Goal: Information Seeking & Learning: Learn about a topic

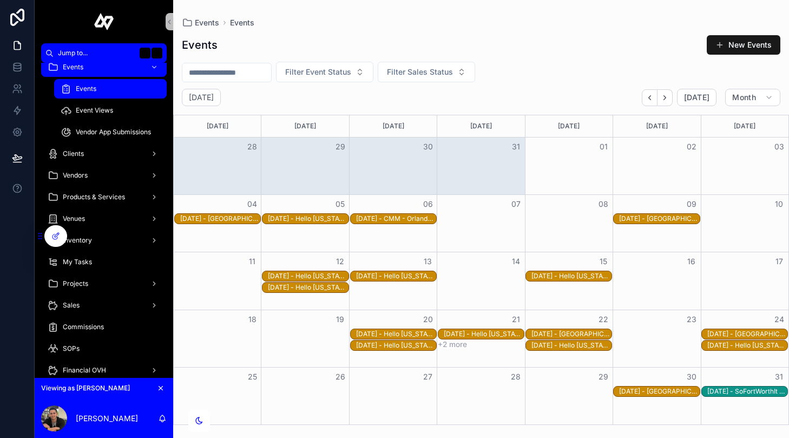
scroll to position [45, 0]
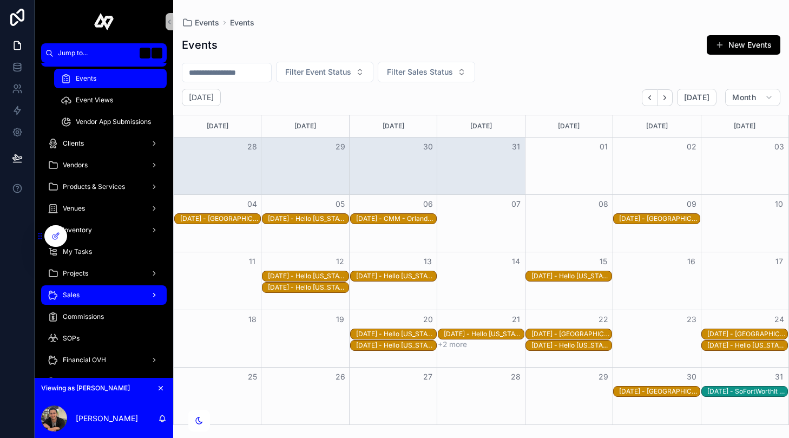
click at [119, 299] on div "Sales" at bounding box center [104, 294] width 113 height 17
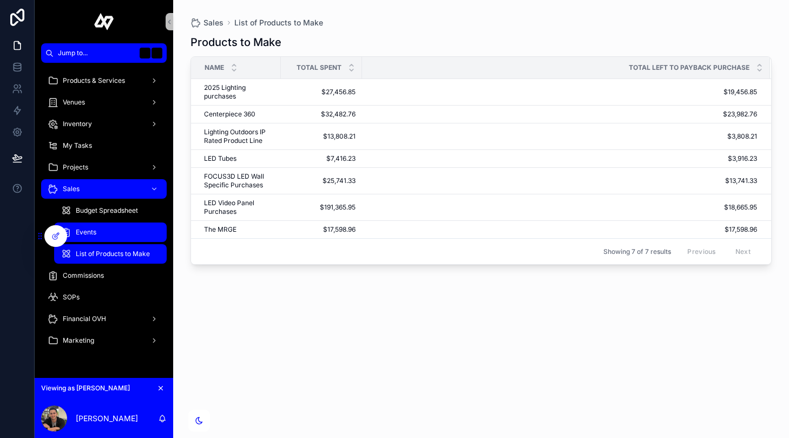
scroll to position [94, 0]
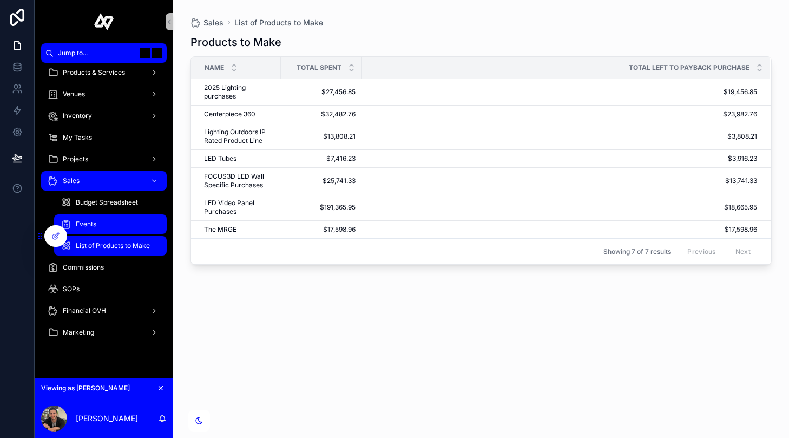
click at [121, 221] on div "Events" at bounding box center [111, 223] width 100 height 17
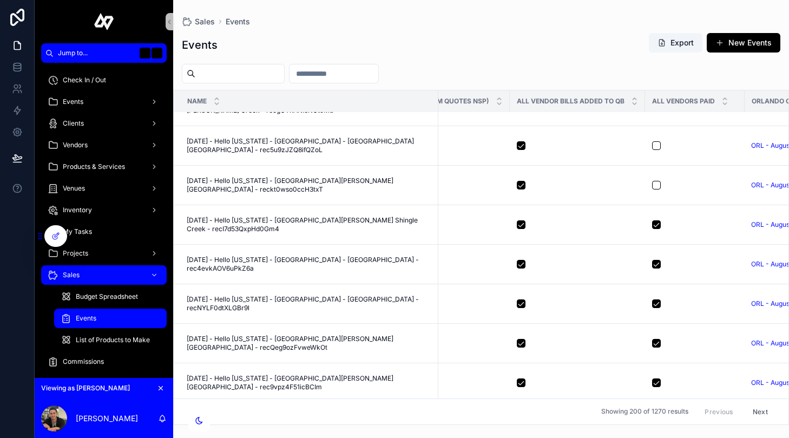
drag, startPoint x: 96, startPoint y: 103, endPoint x: 171, endPoint y: 8, distance: 121.1
click at [0, 0] on div "Jump to... K Check In / Out Events Clients Vendors Products & Services Venues I…" at bounding box center [394, 219] width 789 height 438
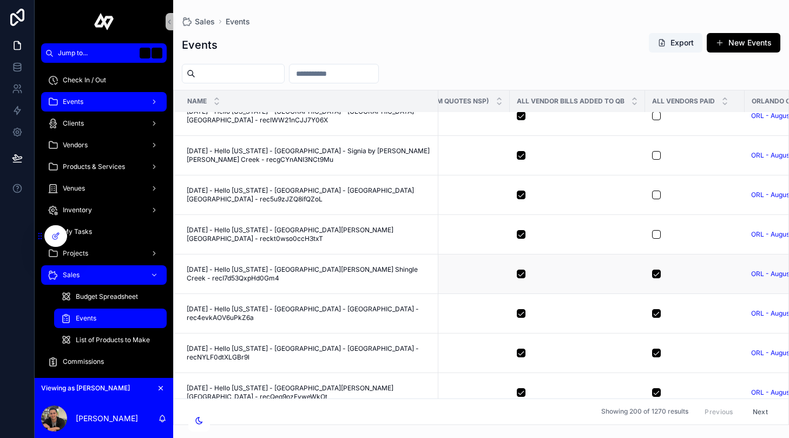
scroll to position [1539, 780]
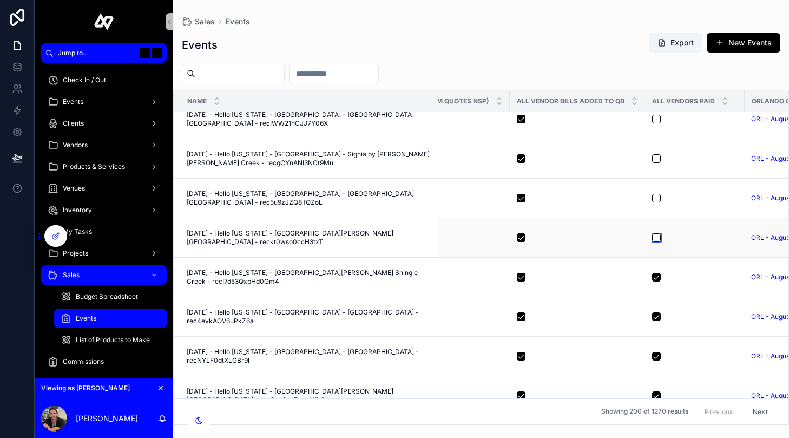
click at [657, 237] on button "scrollable content" at bounding box center [656, 237] width 9 height 9
click at [658, 198] on button "scrollable content" at bounding box center [656, 198] width 9 height 9
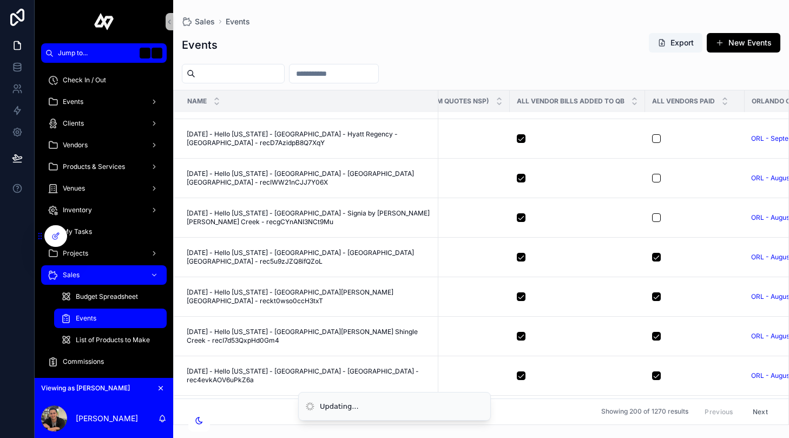
scroll to position [1479, 780]
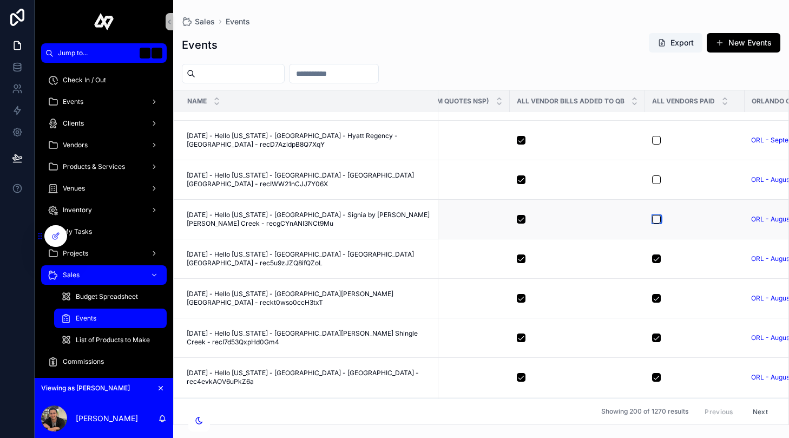
click at [652, 220] on button "scrollable content" at bounding box center [656, 219] width 9 height 9
click at [655, 180] on button "scrollable content" at bounding box center [656, 179] width 9 height 9
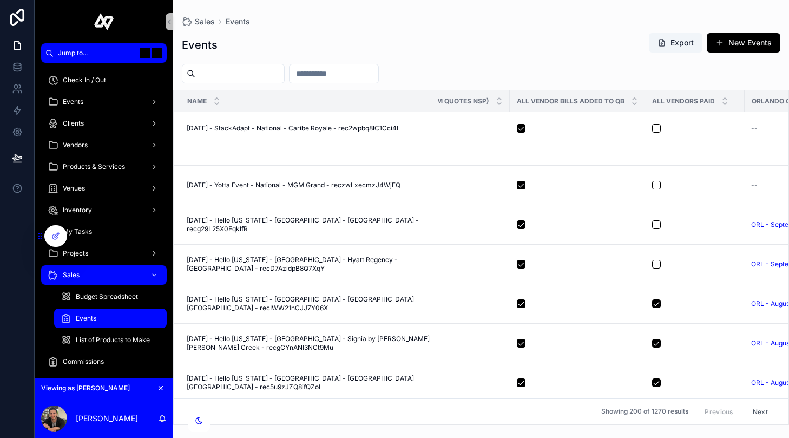
scroll to position [1348, 780]
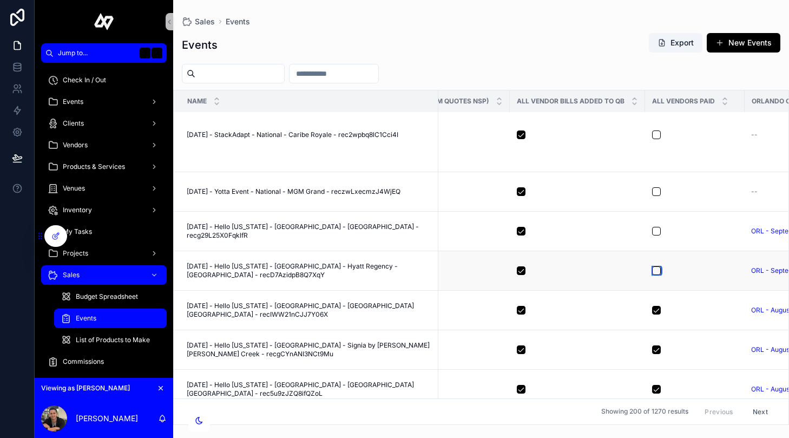
click at [655, 271] on button "scrollable content" at bounding box center [656, 270] width 9 height 9
click at [657, 231] on button "scrollable content" at bounding box center [656, 231] width 9 height 9
click at [657, 192] on button "scrollable content" at bounding box center [656, 191] width 9 height 9
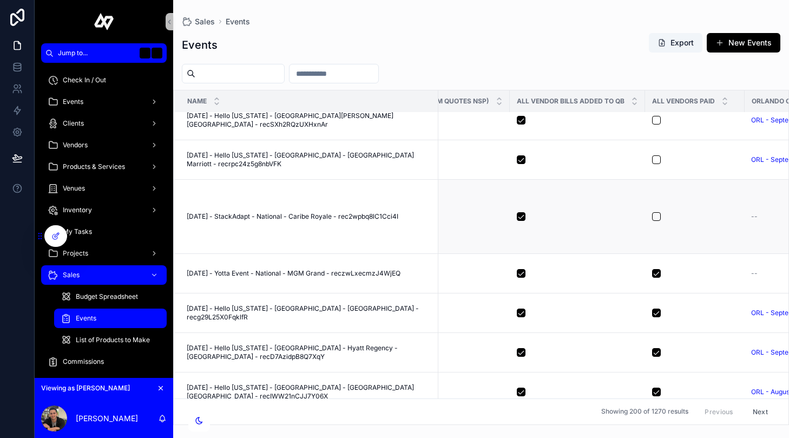
scroll to position [1253, 780]
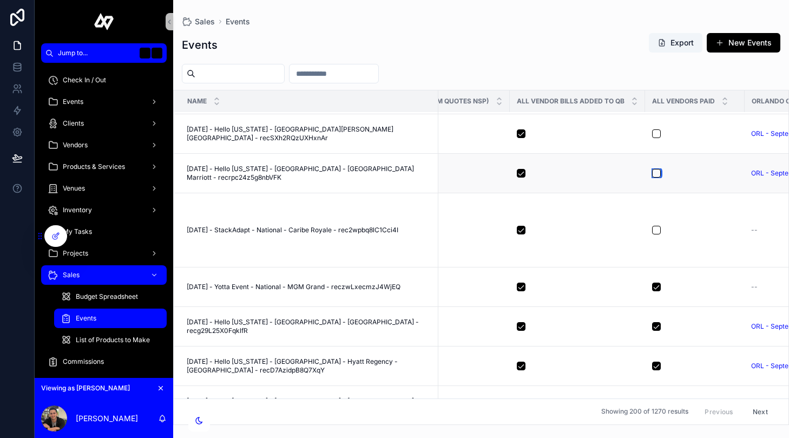
click at [653, 172] on button "scrollable content" at bounding box center [656, 173] width 9 height 9
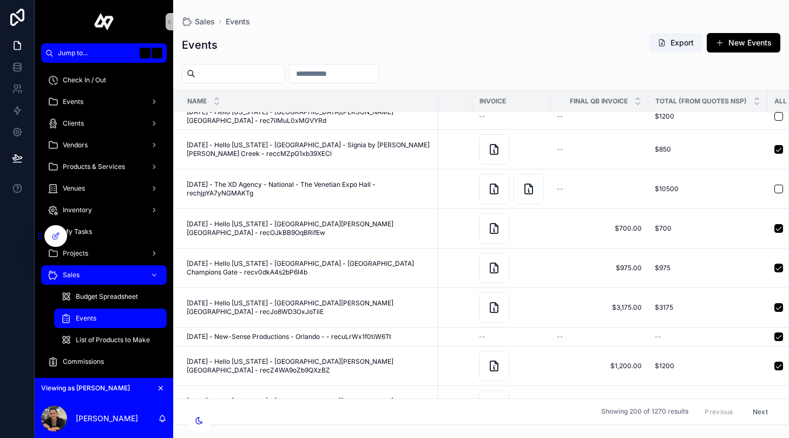
scroll to position [783, 514]
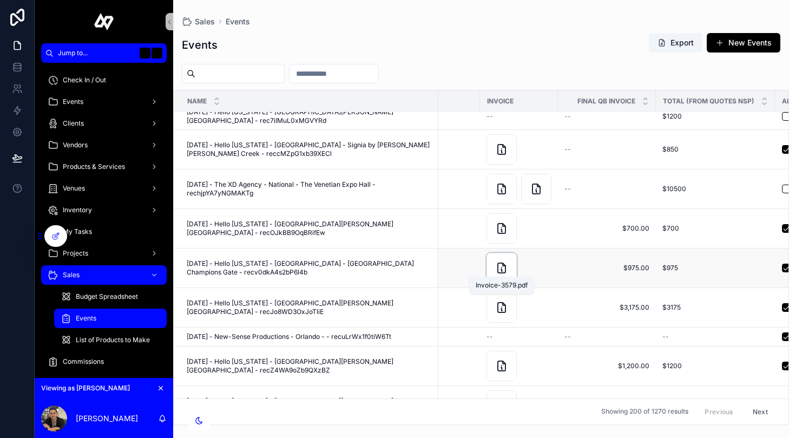
click at [501, 273] on icon "scrollable content" at bounding box center [501, 267] width 13 height 13
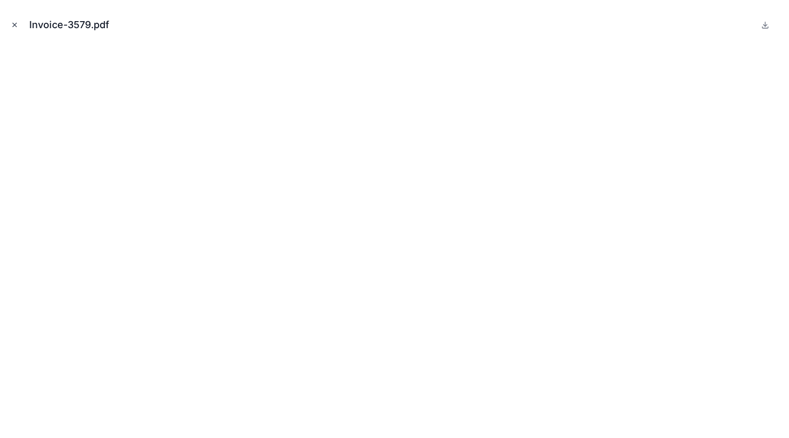
click at [19, 25] on button "Close modal" at bounding box center [15, 25] width 12 height 12
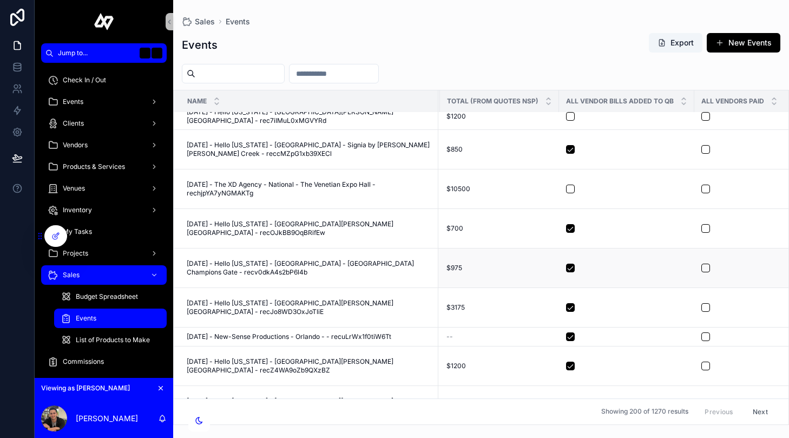
scroll to position [783, 764]
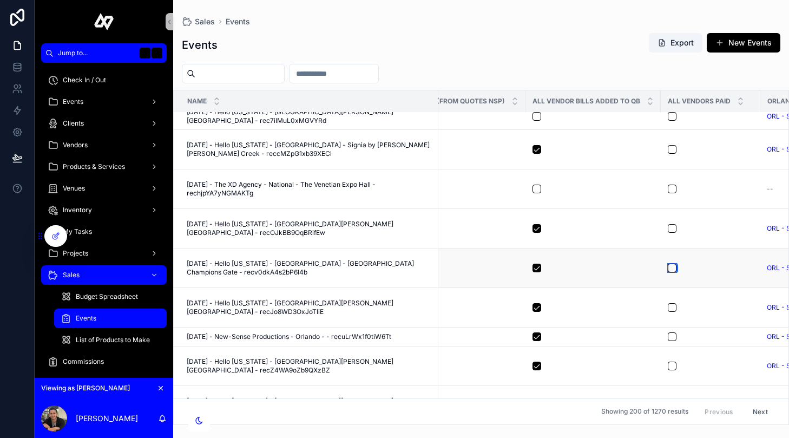
click at [669, 265] on button "scrollable content" at bounding box center [672, 268] width 9 height 9
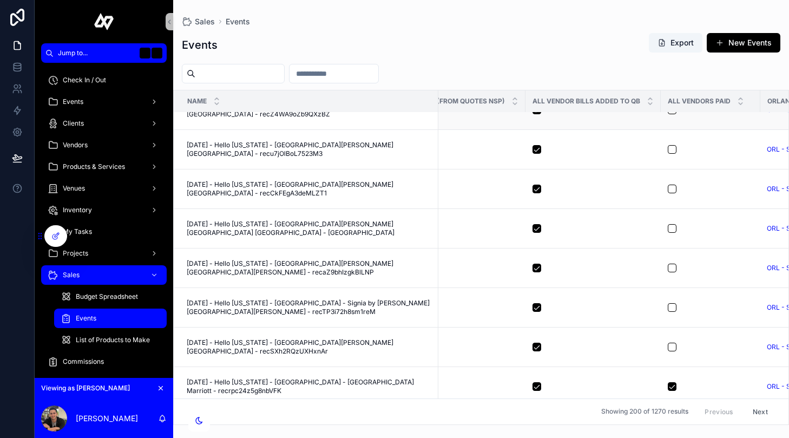
scroll to position [1062, 764]
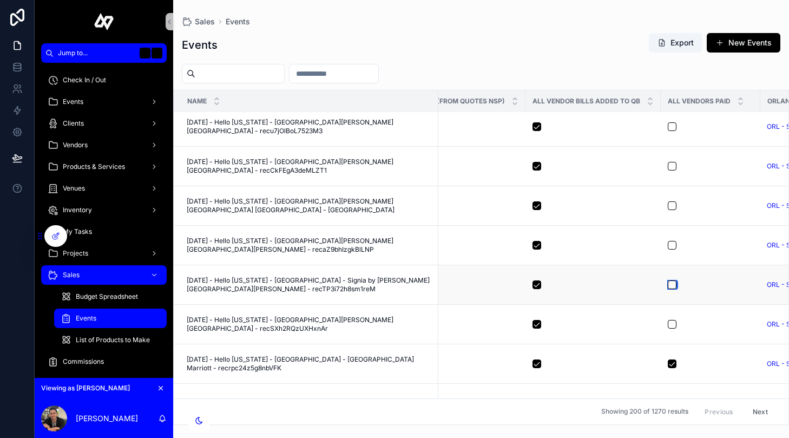
click at [669, 285] on button "scrollable content" at bounding box center [672, 284] width 9 height 9
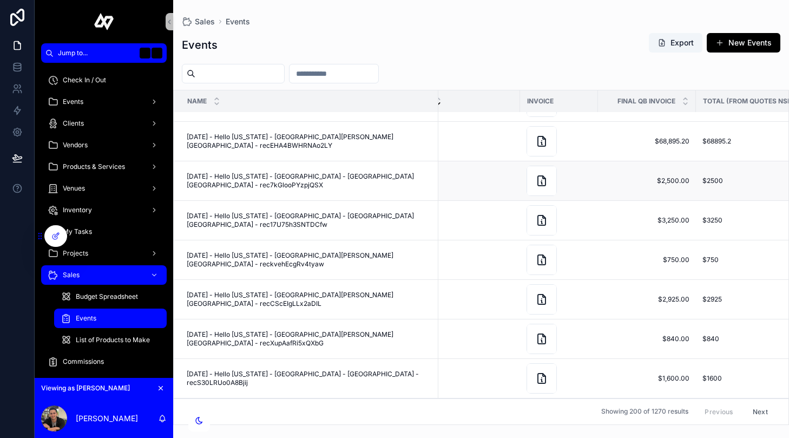
scroll to position [3533, 472]
click at [547, 174] on icon "scrollable content" at bounding box center [544, 180] width 13 height 13
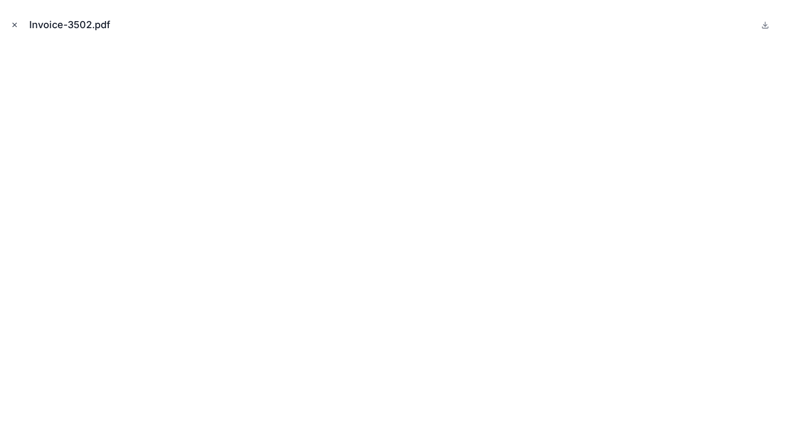
click at [18, 24] on icon "Close modal" at bounding box center [15, 25] width 8 height 8
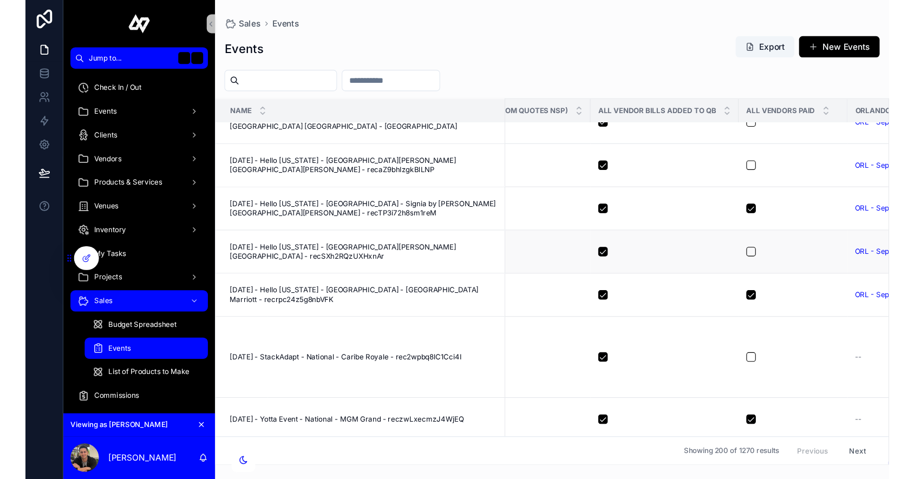
scroll to position [1186, 773]
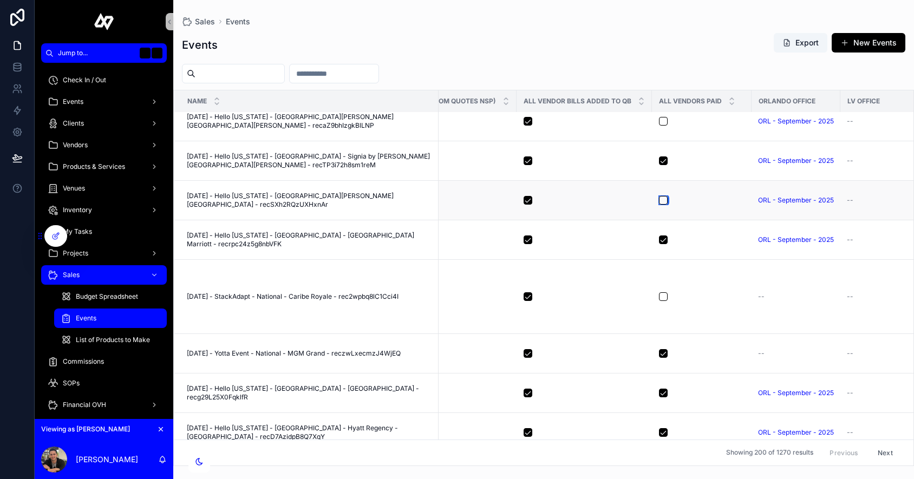
click at [662, 200] on button "scrollable content" at bounding box center [663, 200] width 9 height 9
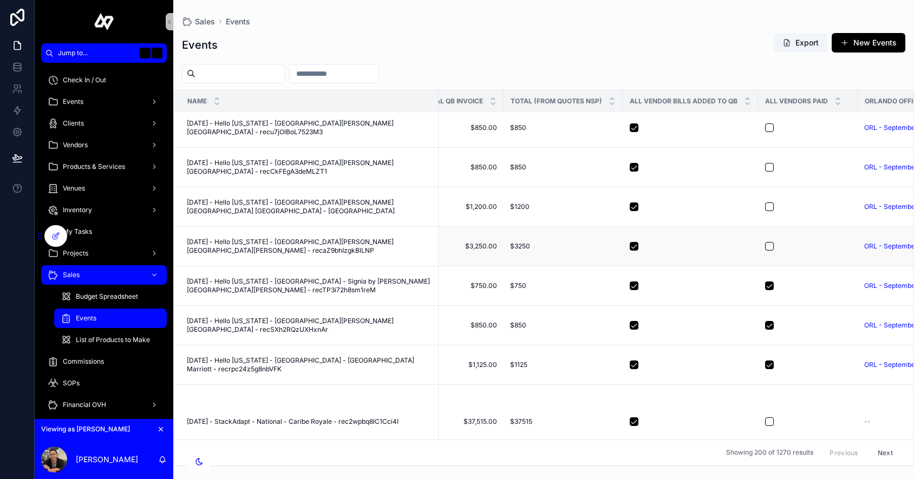
scroll to position [1061, 682]
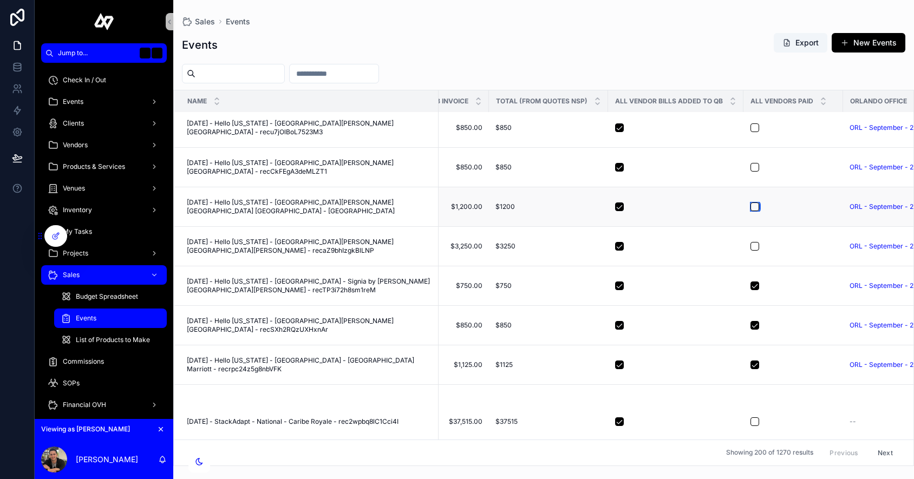
click at [752, 206] on button "scrollable content" at bounding box center [754, 206] width 9 height 9
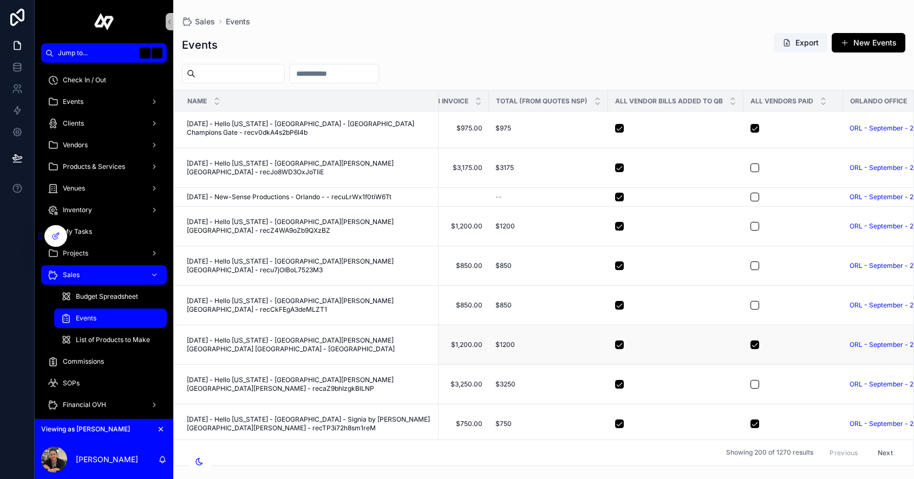
scroll to position [916, 682]
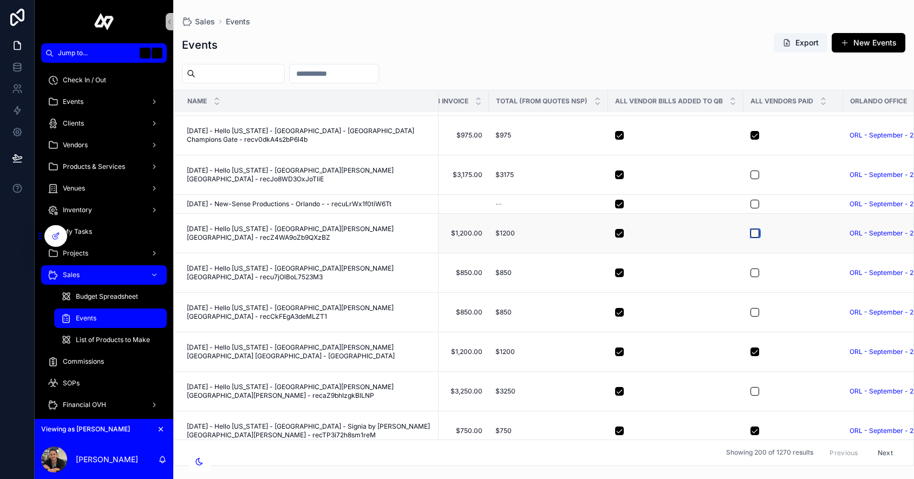
click at [754, 235] on button "scrollable content" at bounding box center [754, 233] width 9 height 9
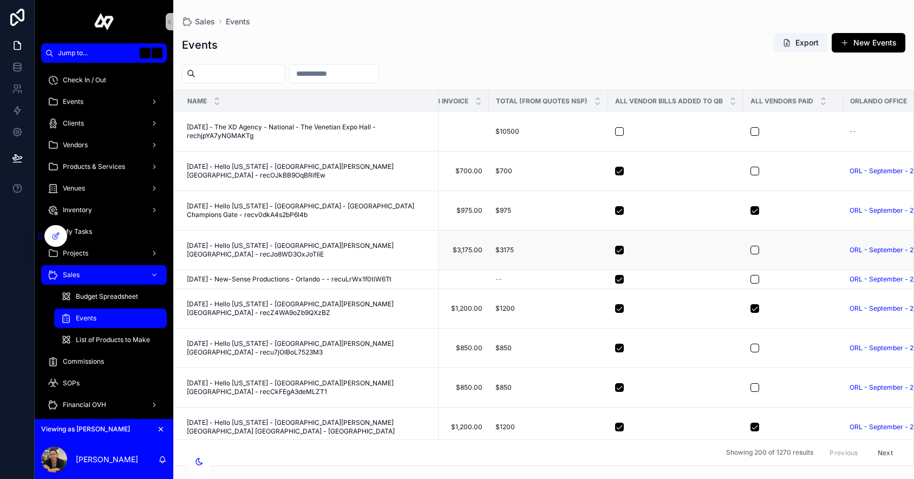
scroll to position [839, 682]
click at [750, 250] on button "scrollable content" at bounding box center [754, 251] width 9 height 9
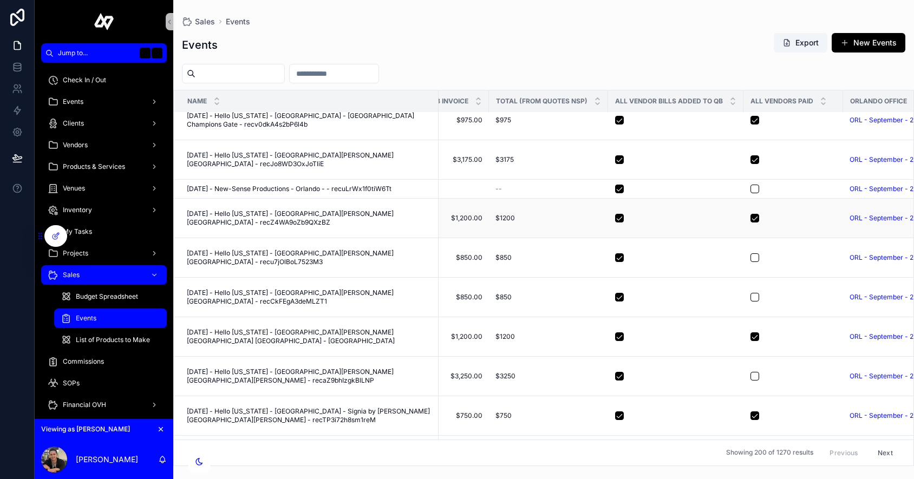
scroll to position [952, 682]
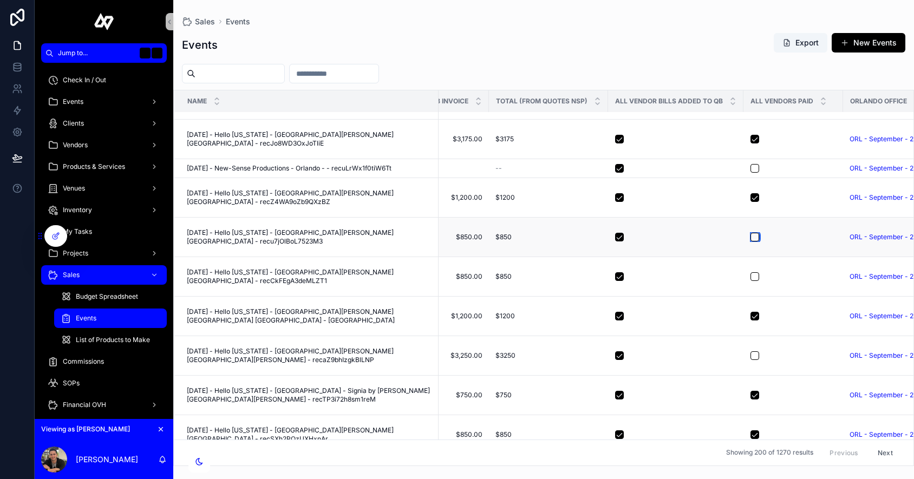
click at [750, 237] on button "scrollable content" at bounding box center [754, 237] width 9 height 9
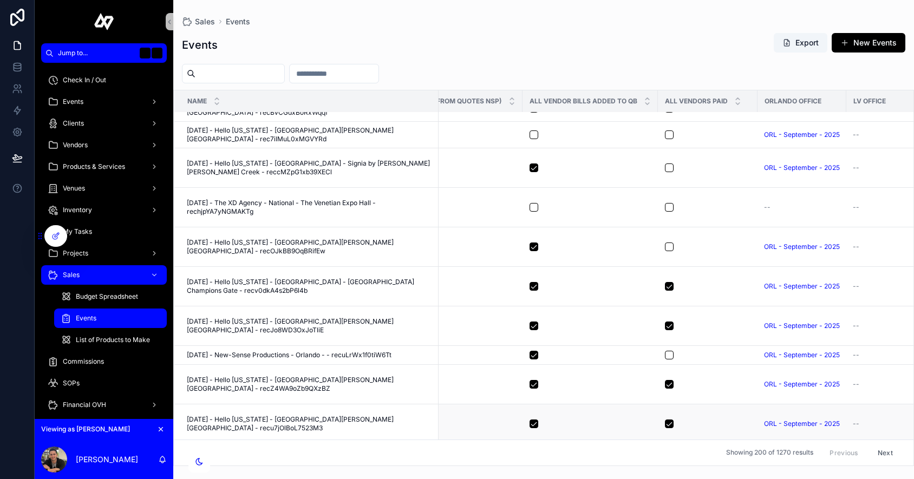
scroll to position [745, 767]
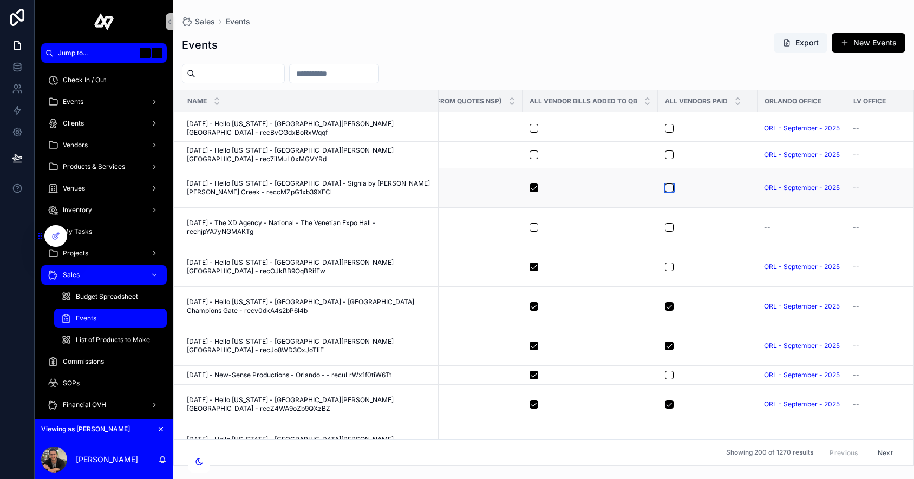
click at [666, 188] on button "scrollable content" at bounding box center [669, 188] width 9 height 9
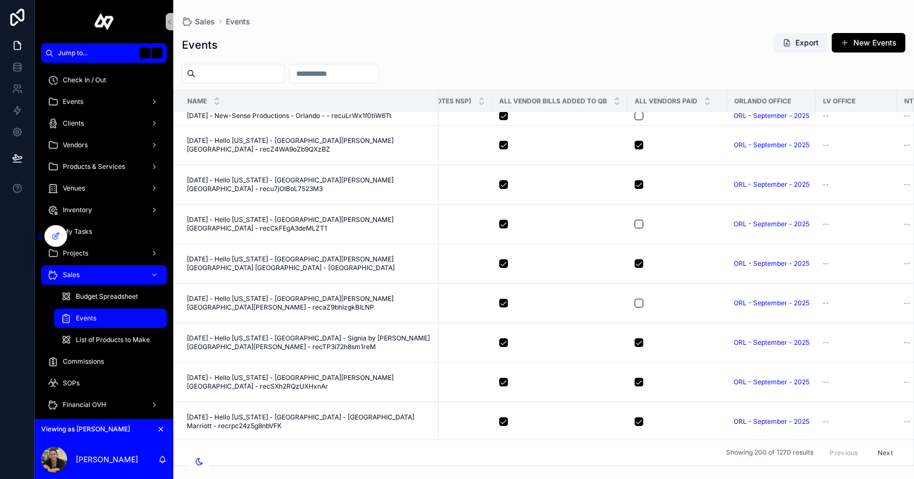
scroll to position [999, 797]
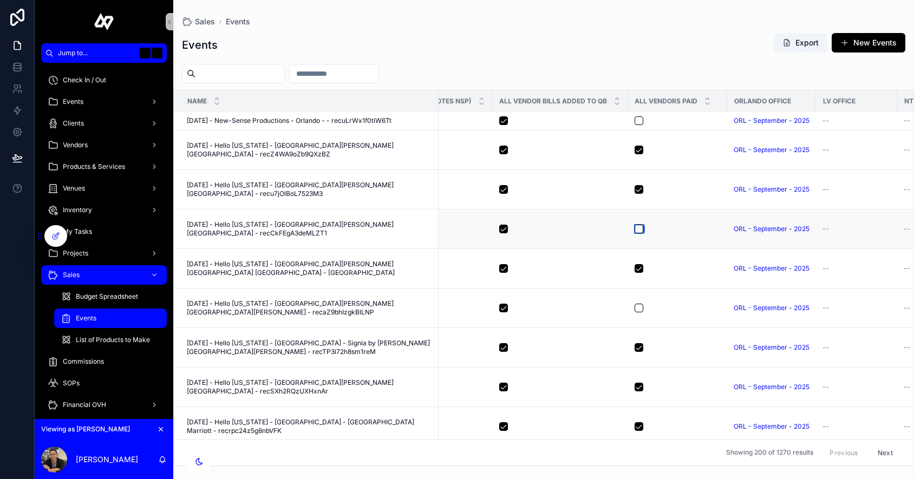
click at [637, 229] on button "scrollable content" at bounding box center [639, 229] width 9 height 9
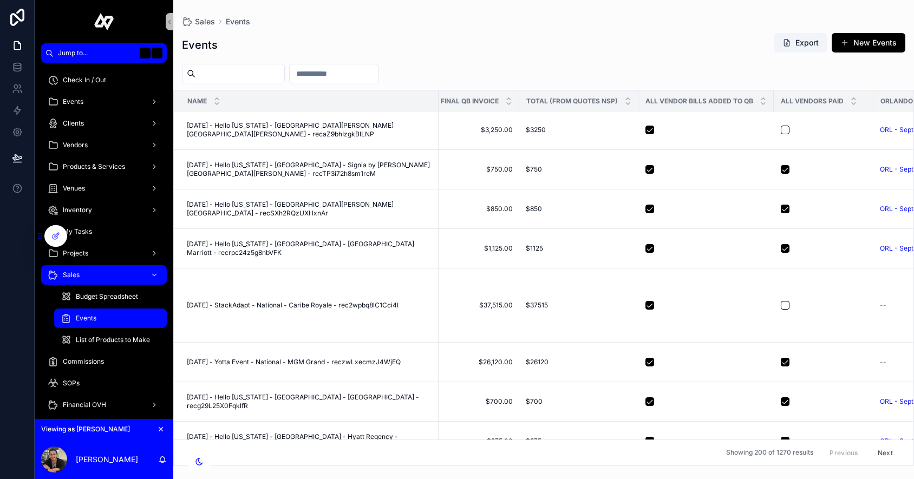
scroll to position [1179, 651]
click at [784, 306] on button "scrollable content" at bounding box center [785, 304] width 9 height 9
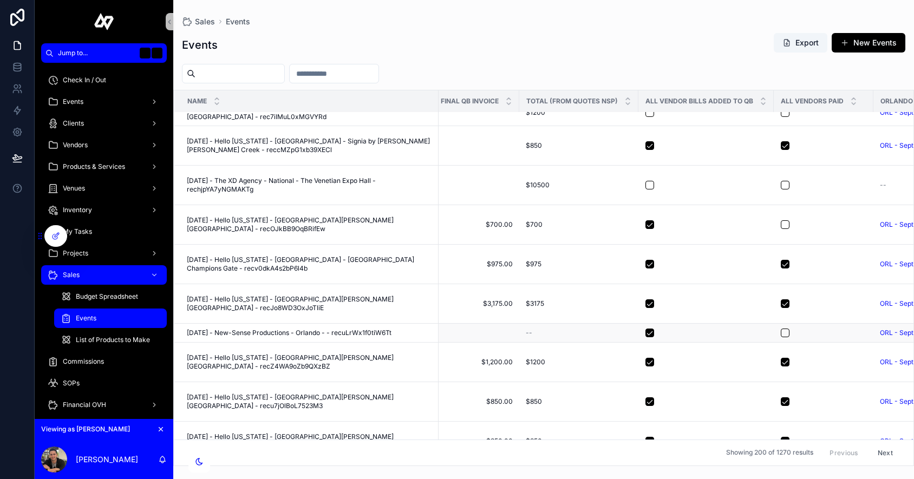
scroll to position [787, 651]
click at [781, 225] on button "scrollable content" at bounding box center [785, 225] width 9 height 9
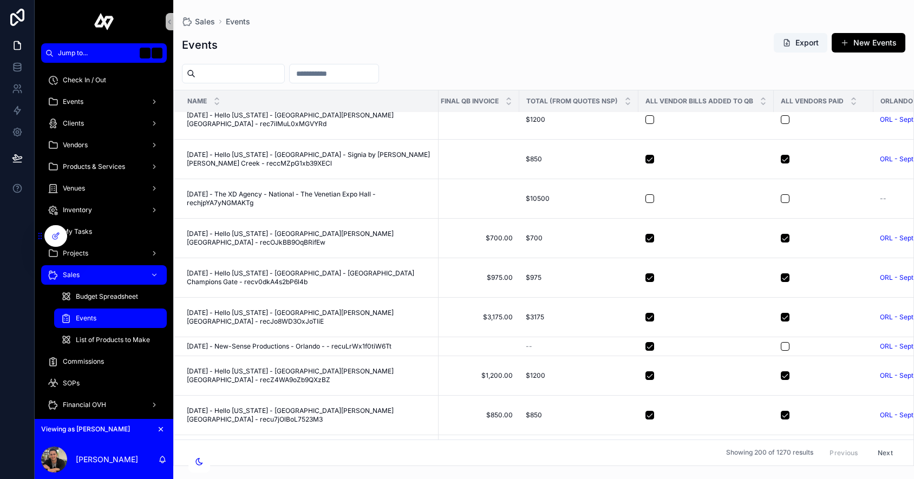
scroll to position [813, 651]
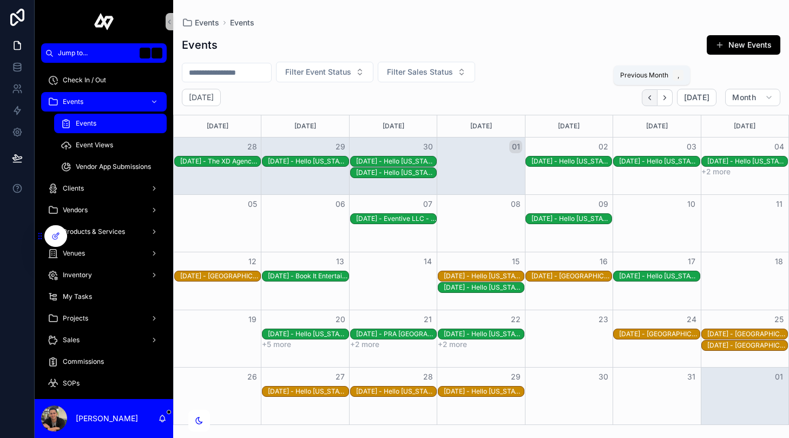
click at [652, 95] on icon "Back" at bounding box center [650, 98] width 8 height 8
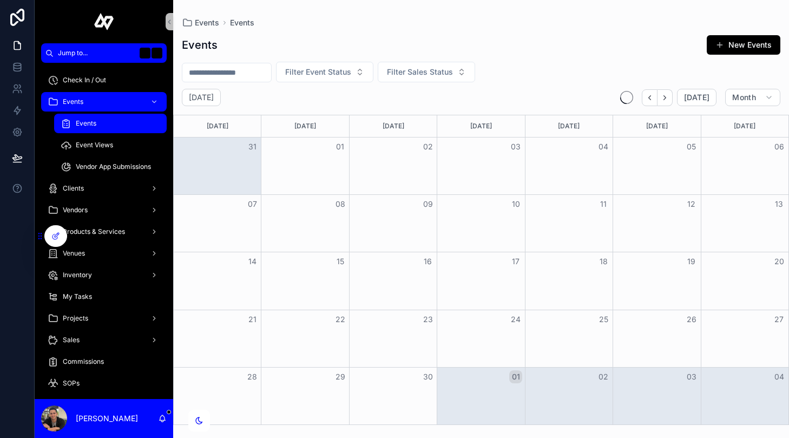
click at [652, 95] on icon "Back" at bounding box center [650, 98] width 8 height 8
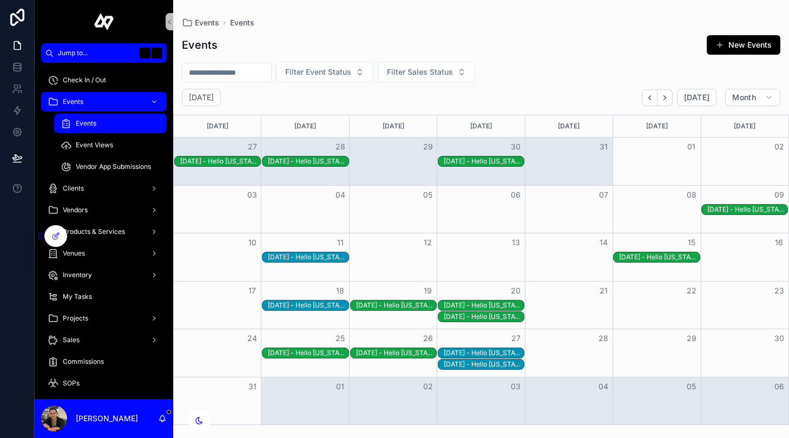
click at [301, 349] on div "[DATE] - Hello [US_STATE] - [GEOGRAPHIC_DATA][PERSON_NAME][GEOGRAPHIC_DATA] - r…" at bounding box center [308, 353] width 80 height 9
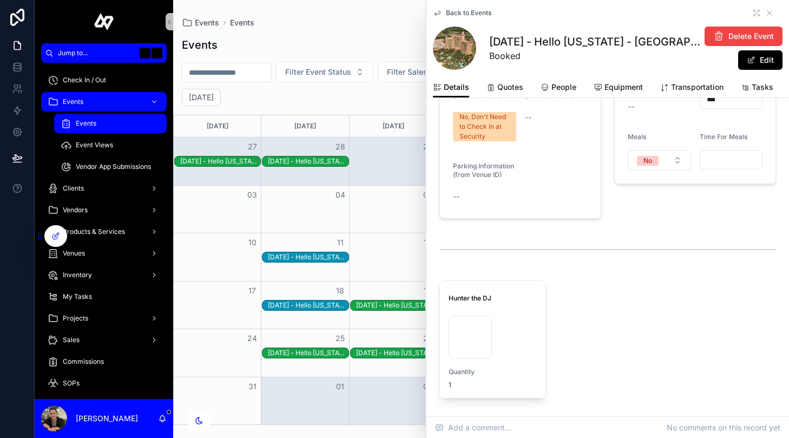
scroll to position [1590, 0]
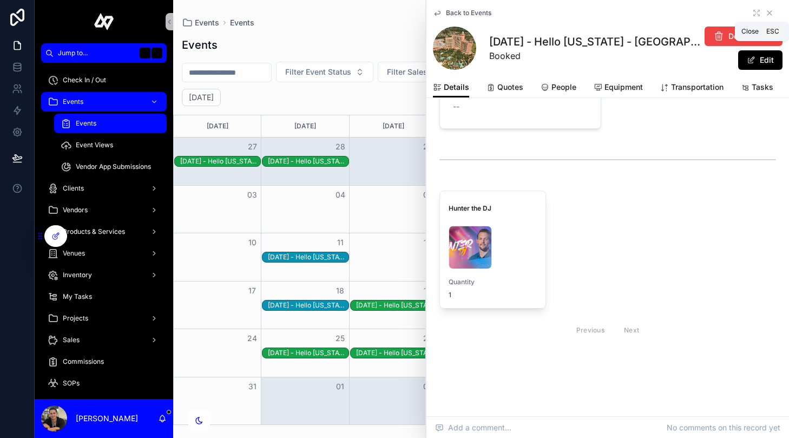
click at [772, 12] on icon "scrollable content" at bounding box center [770, 13] width 9 height 9
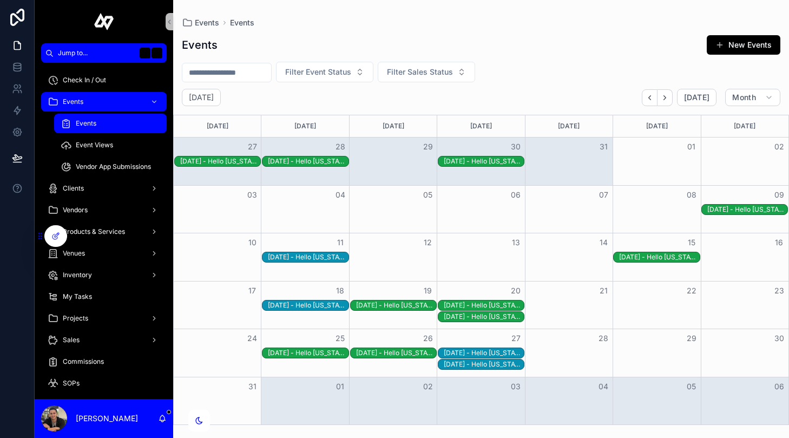
click at [413, 355] on div "[DATE] - Hello [US_STATE] - [GEOGRAPHIC_DATA] - [GEOGRAPHIC_DATA] [GEOGRAPHIC_D…" at bounding box center [396, 353] width 80 height 9
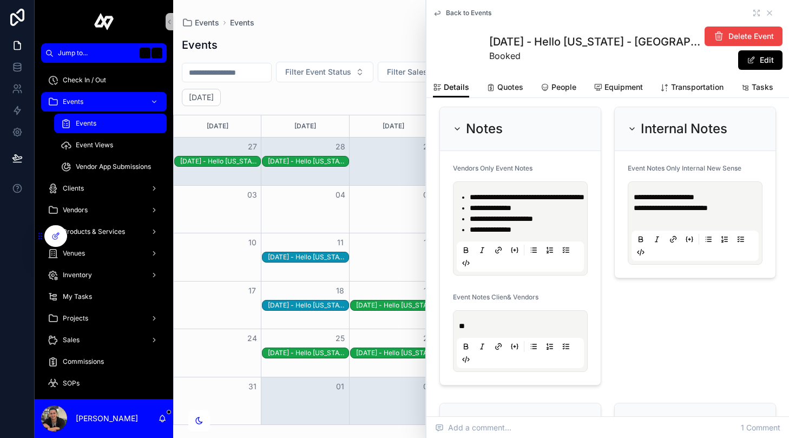
scroll to position [860, 0]
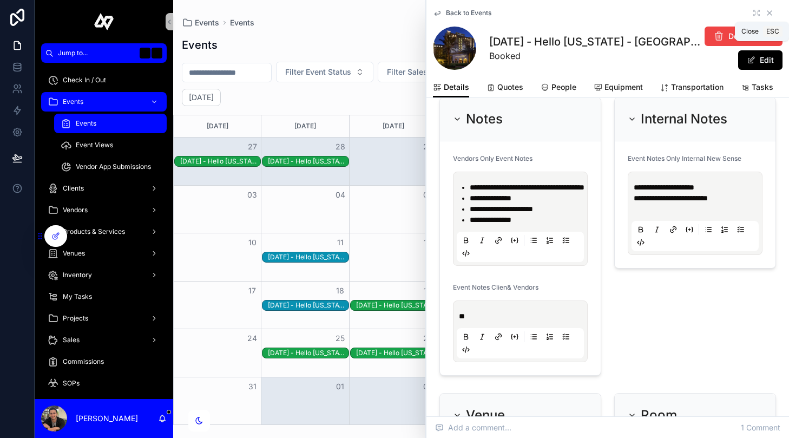
click at [767, 14] on icon "scrollable content" at bounding box center [770, 13] width 9 height 9
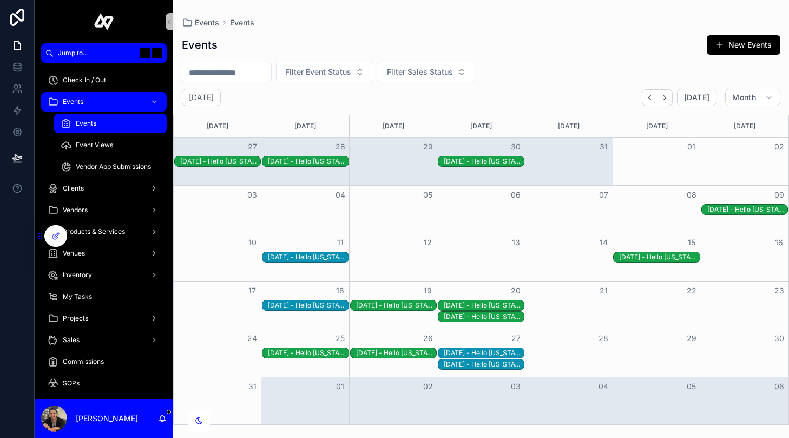
click at [496, 350] on div "[DATE] - Hello [US_STATE] - [GEOGRAPHIC_DATA] - [GEOGRAPHIC_DATA] [GEOGRAPHIC_D…" at bounding box center [484, 353] width 80 height 9
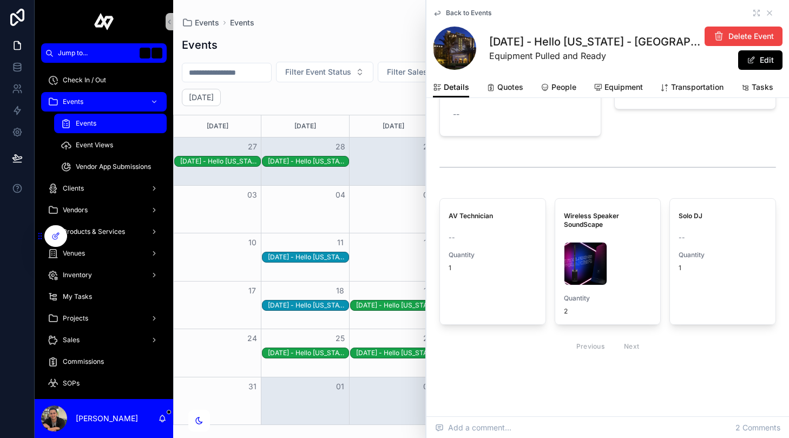
scroll to position [1602, 0]
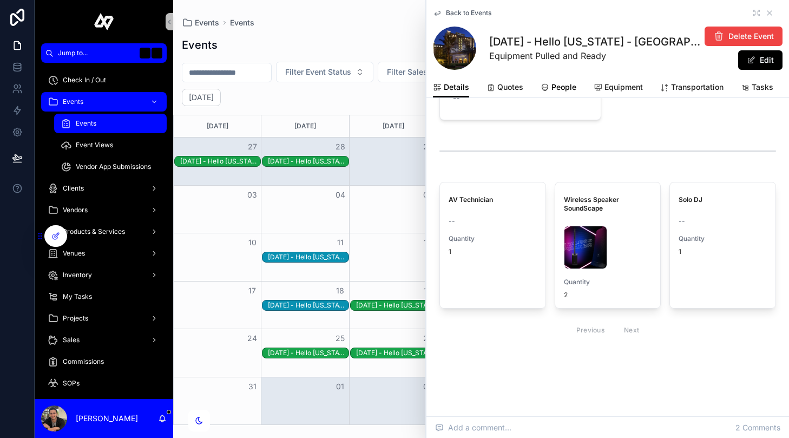
click at [552, 82] on span "People" at bounding box center [564, 87] width 25 height 11
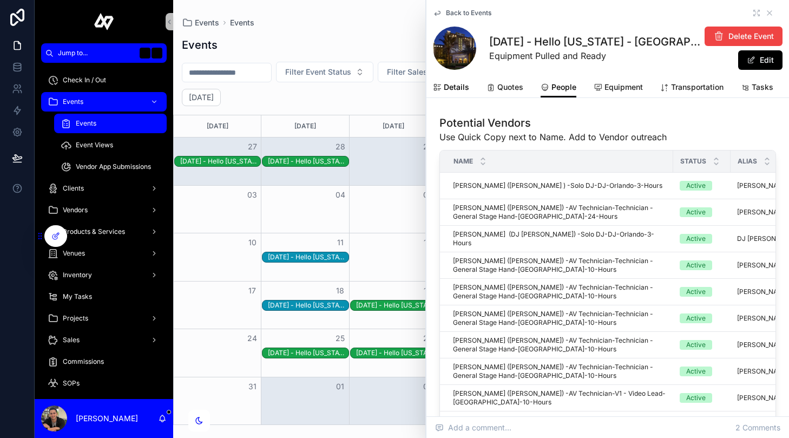
click at [461, 89] on span "Details" at bounding box center [456, 87] width 25 height 11
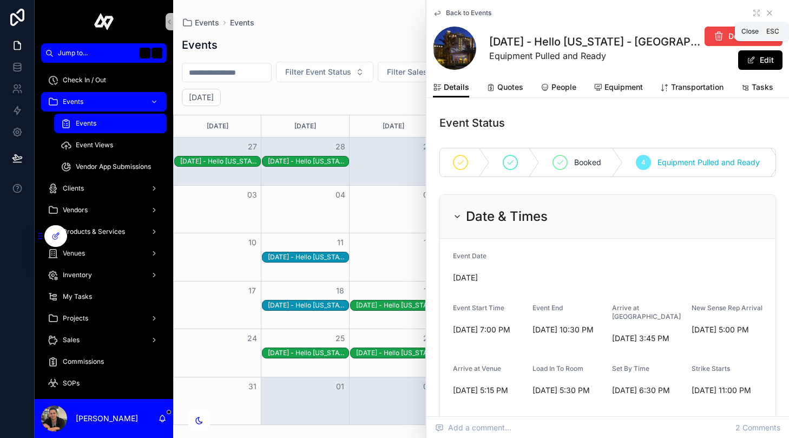
click at [770, 9] on icon "scrollable content" at bounding box center [770, 13] width 9 height 9
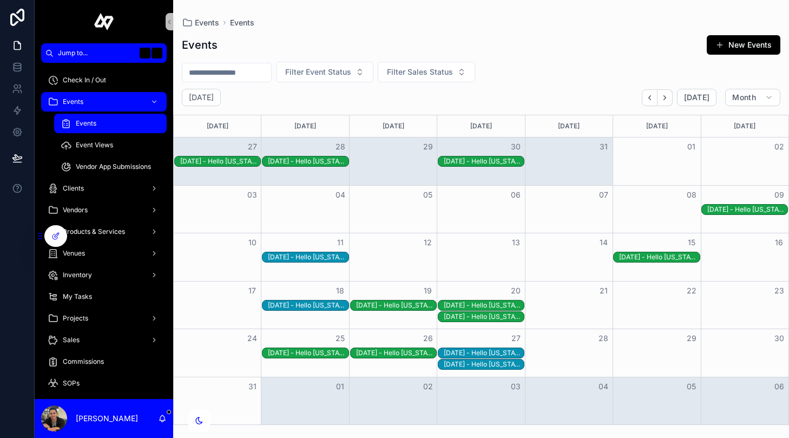
click at [512, 368] on div "[DATE] - Hello [US_STATE] - [GEOGRAPHIC_DATA] - Signia by [PERSON_NAME] [PERSON…" at bounding box center [484, 364] width 80 height 9
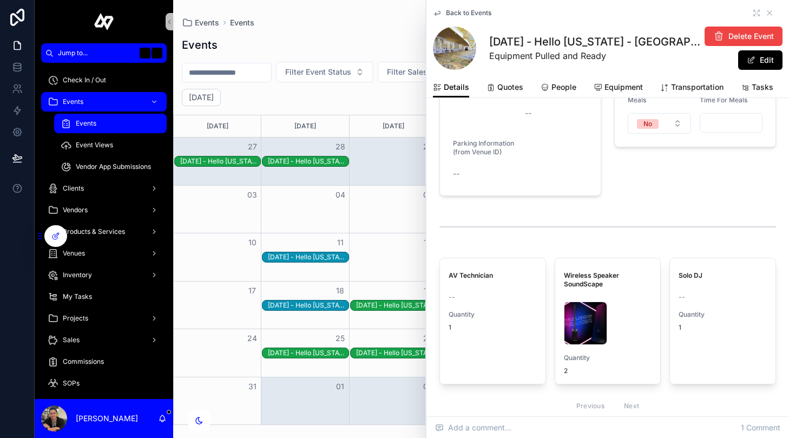
scroll to position [1591, 0]
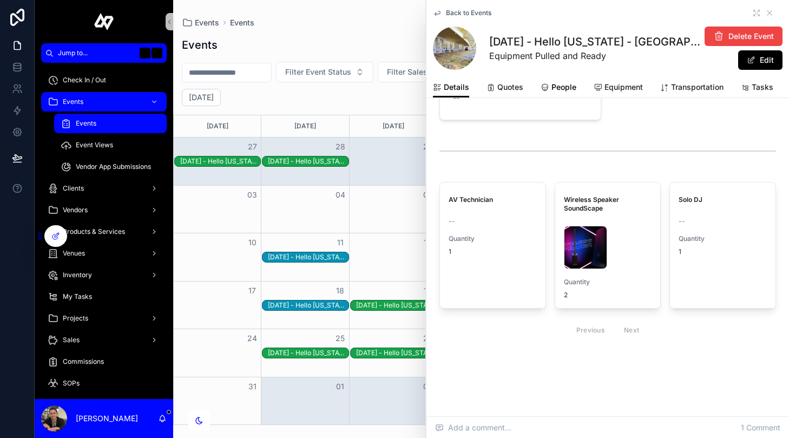
click at [567, 87] on span "People" at bounding box center [564, 87] width 25 height 11
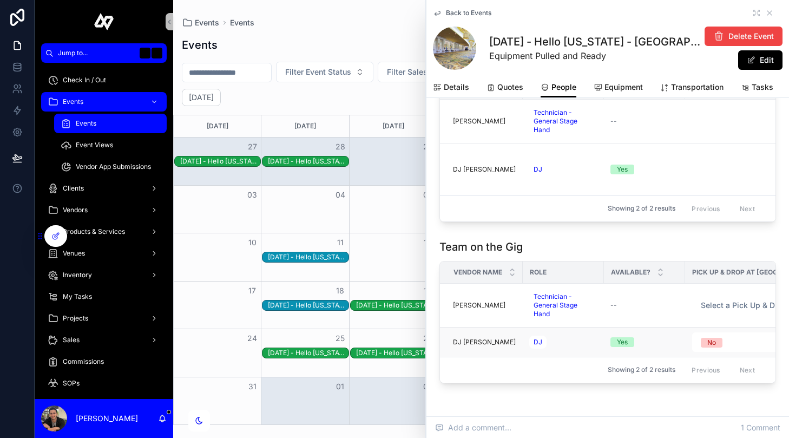
scroll to position [805, 0]
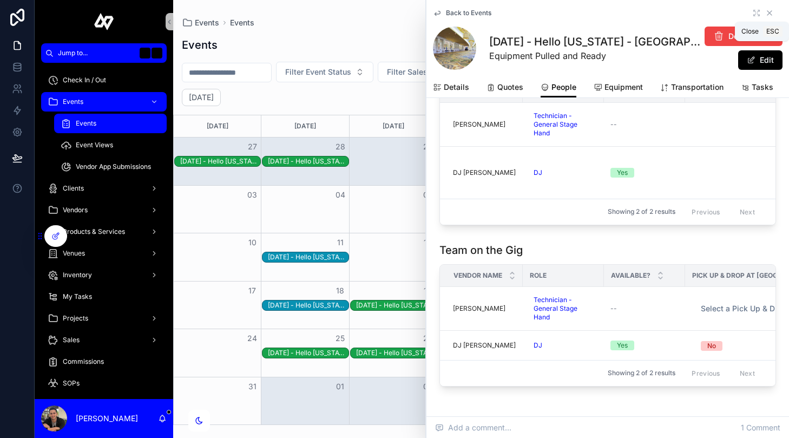
click at [771, 13] on icon "scrollable content" at bounding box center [770, 13] width 9 height 9
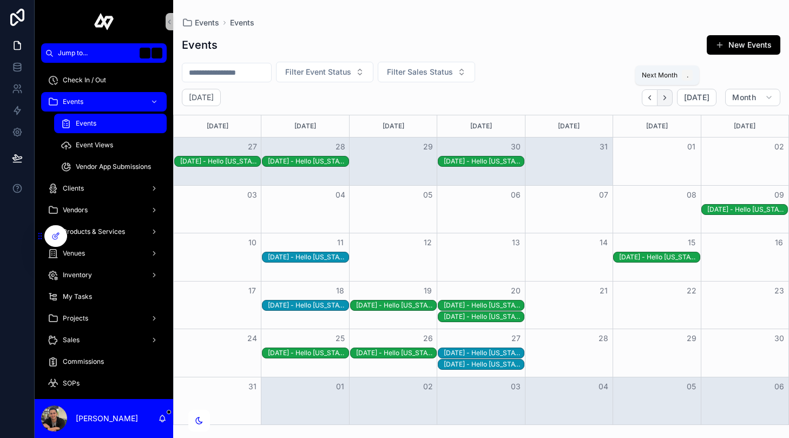
click at [669, 101] on icon "Next" at bounding box center [665, 98] width 8 height 8
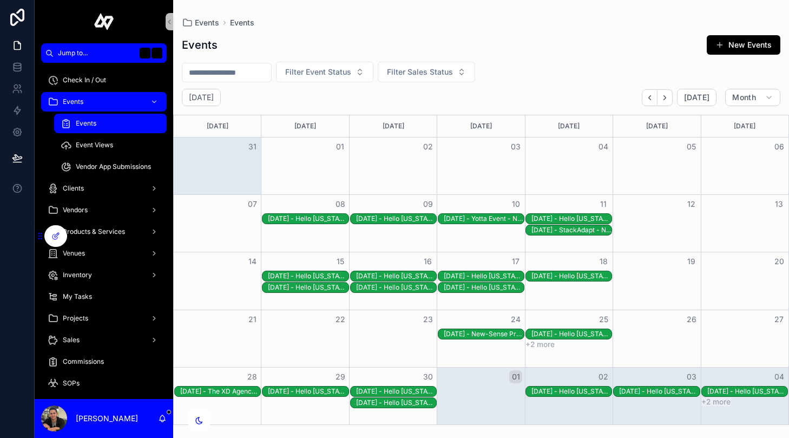
click at [307, 219] on div "[DATE] - Hello [US_STATE] - [GEOGRAPHIC_DATA] - Hyatt Regency - [GEOGRAPHIC_DAT…" at bounding box center [308, 218] width 80 height 9
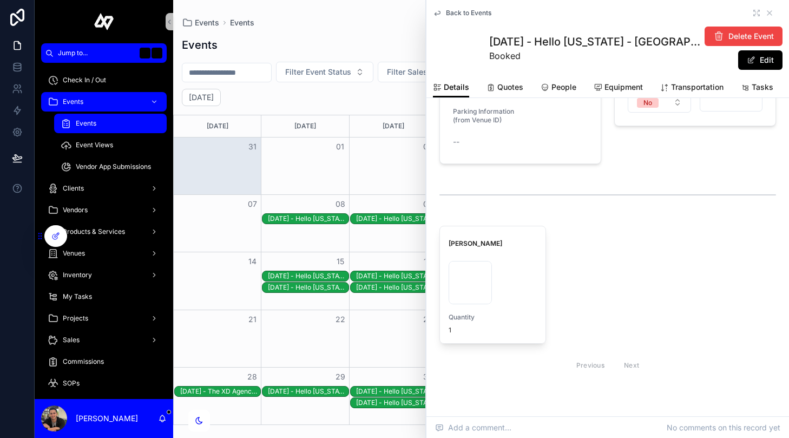
scroll to position [1572, 0]
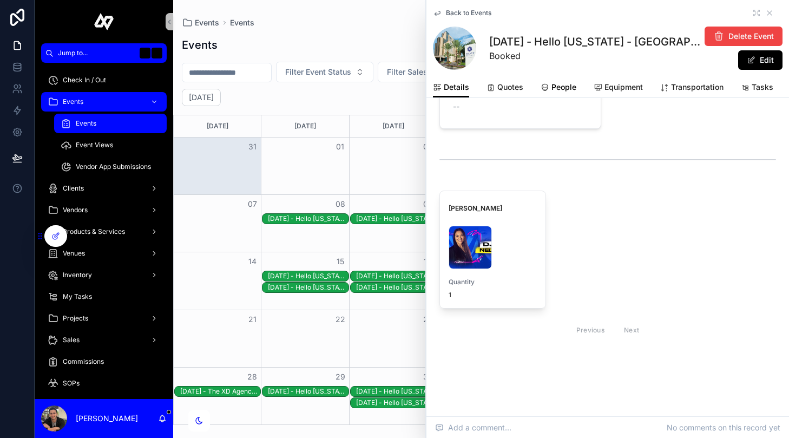
click at [569, 89] on span "People" at bounding box center [564, 87] width 25 height 11
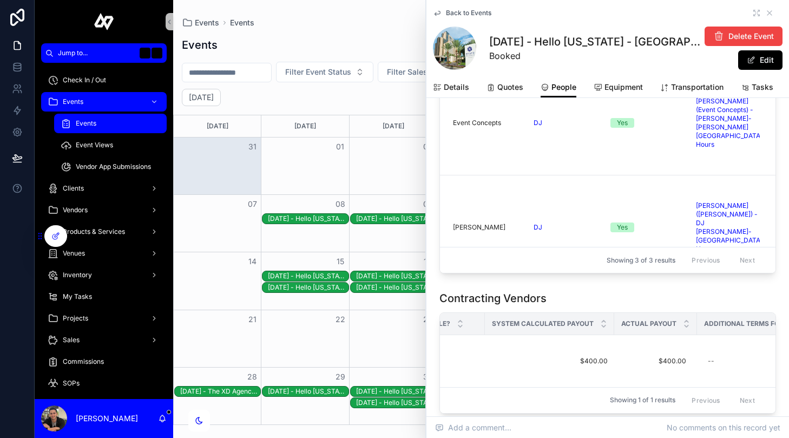
scroll to position [0, 113]
click at [770, 14] on icon "scrollable content" at bounding box center [770, 13] width 4 height 4
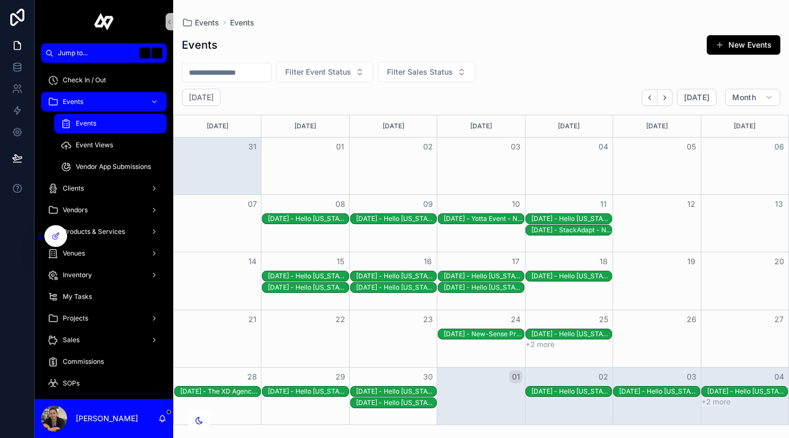
click at [400, 218] on div "[DATE] - Hello [US_STATE] - [GEOGRAPHIC_DATA] - [GEOGRAPHIC_DATA] - recg29L25X0…" at bounding box center [396, 218] width 80 height 9
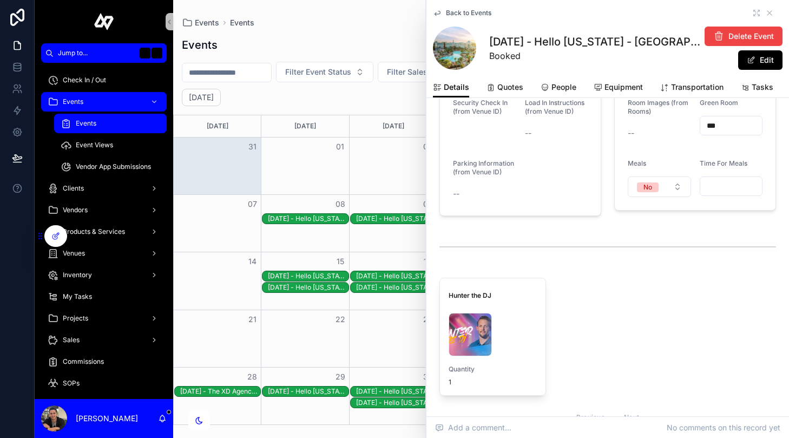
scroll to position [1561, 0]
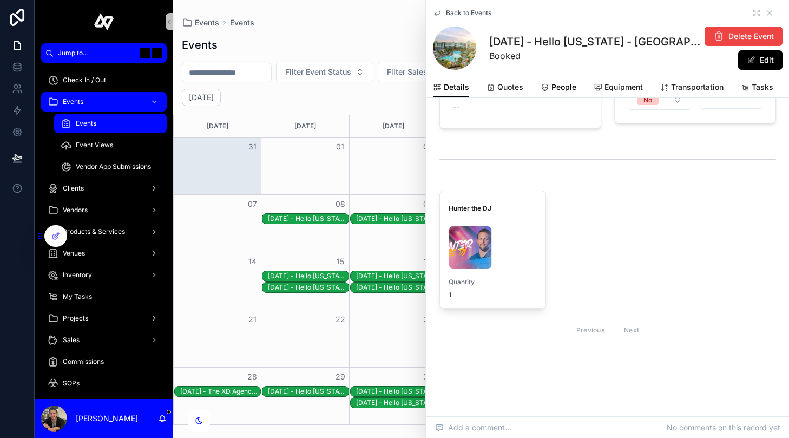
click at [565, 83] on span "People" at bounding box center [564, 87] width 25 height 11
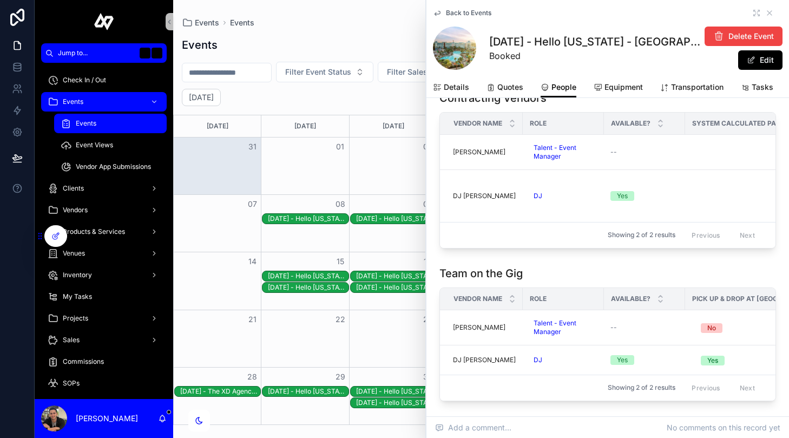
scroll to position [592, 0]
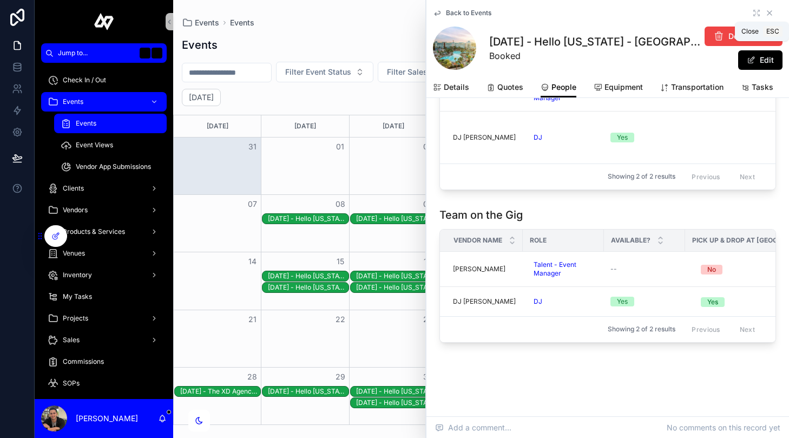
click at [769, 11] on icon "scrollable content" at bounding box center [770, 13] width 9 height 9
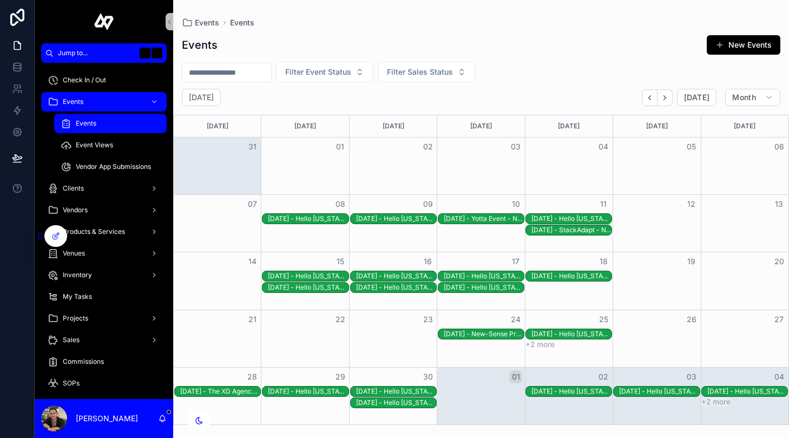
click at [493, 220] on div "[DATE] - Yotta Event - National - MGM Grand - reczwLxecmzJ4WjEQ" at bounding box center [484, 218] width 80 height 9
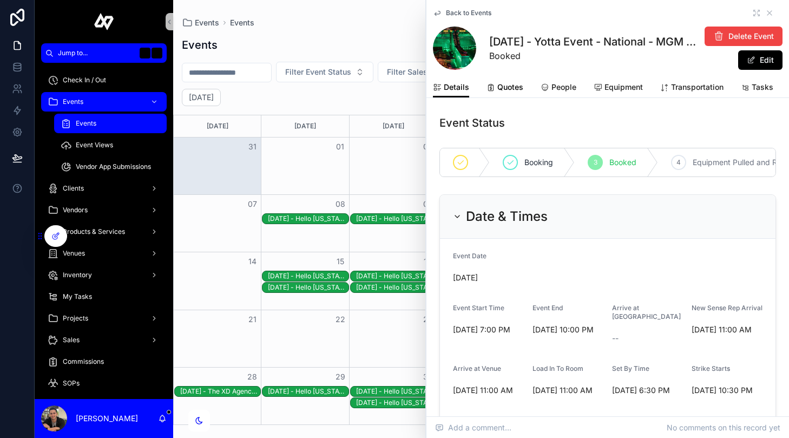
click at [511, 89] on span "Quotes" at bounding box center [511, 87] width 26 height 11
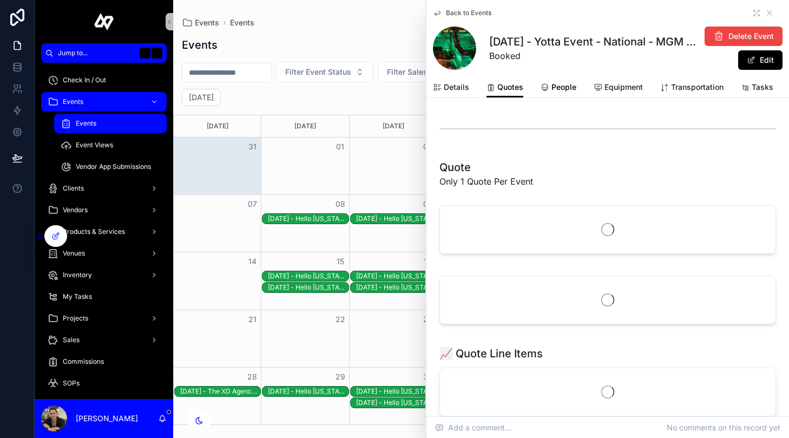
click at [563, 84] on span "People" at bounding box center [564, 87] width 25 height 11
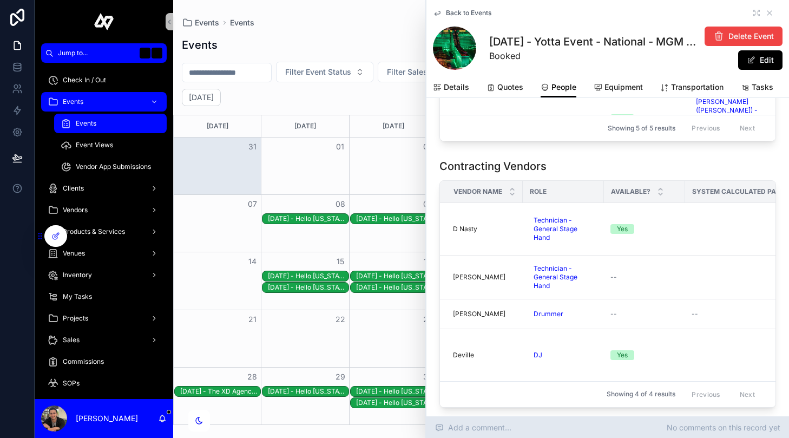
scroll to position [480, 0]
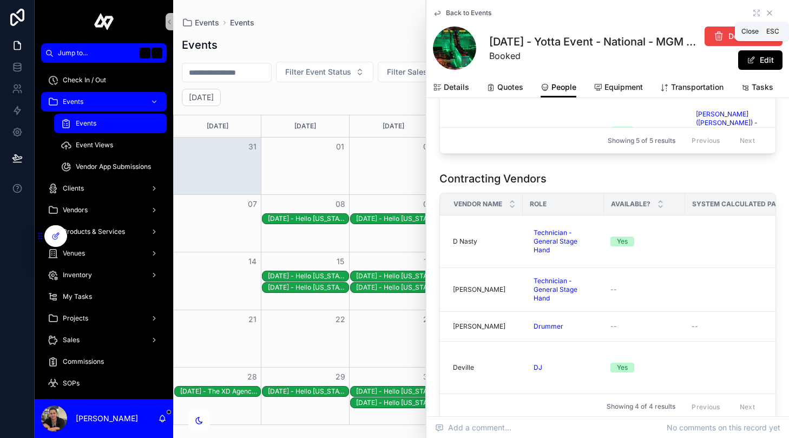
click at [769, 10] on icon "scrollable content" at bounding box center [770, 13] width 9 height 9
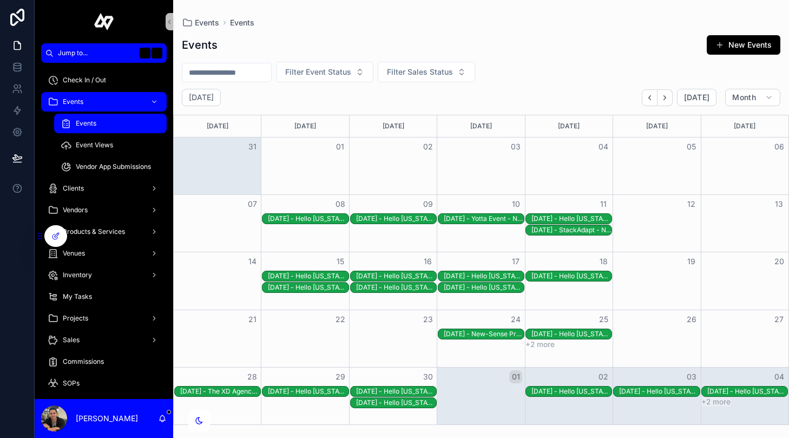
click at [591, 215] on div "[DATE] - Hello [US_STATE] - [GEOGRAPHIC_DATA] - [GEOGRAPHIC_DATA] Marriott - re…" at bounding box center [572, 218] width 80 height 9
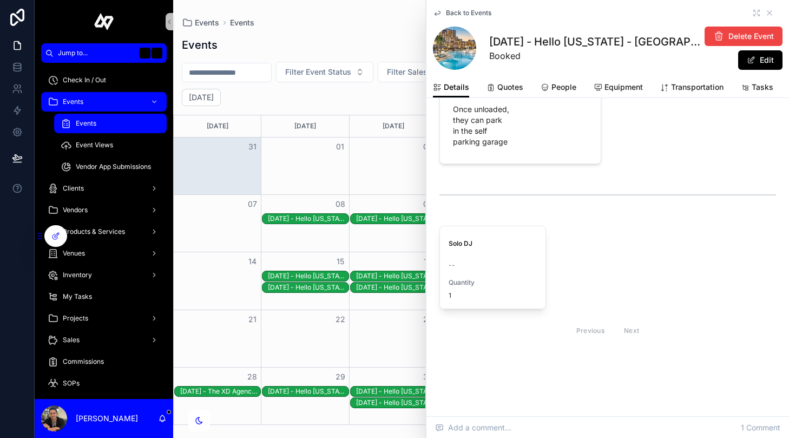
scroll to position [1559, 0]
click at [565, 86] on span "People" at bounding box center [564, 87] width 25 height 11
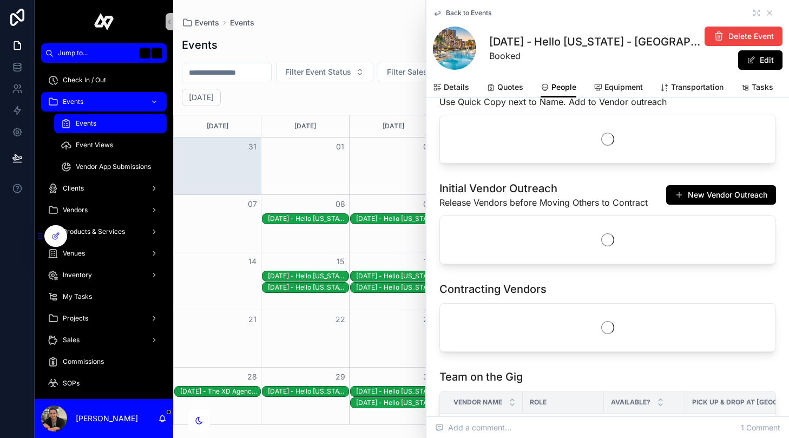
scroll to position [162, 0]
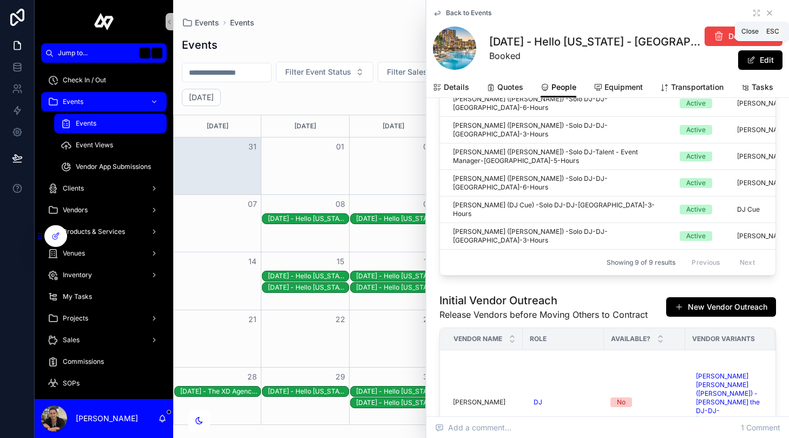
click at [771, 15] on icon "scrollable content" at bounding box center [770, 13] width 4 height 4
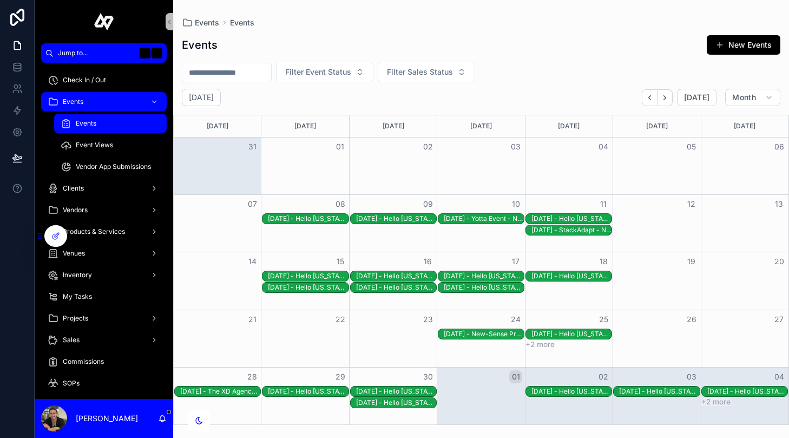
click at [595, 231] on div "[DATE] - StackAdapt - National - Caribe Royale - rec2wpbq8lC1Cci4I" at bounding box center [572, 230] width 80 height 9
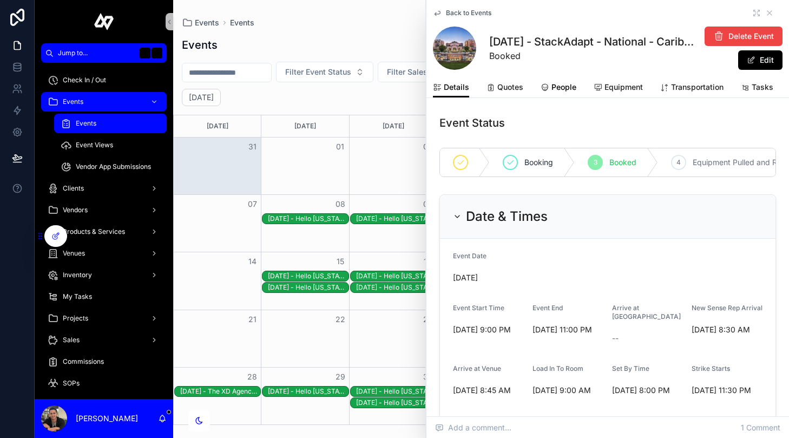
click at [561, 88] on span "People" at bounding box center [564, 87] width 25 height 11
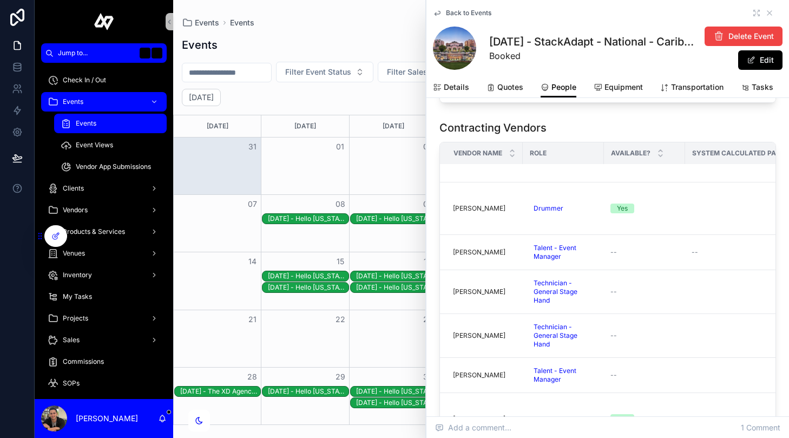
scroll to position [513, 0]
click at [769, 11] on icon "scrollable content" at bounding box center [770, 13] width 9 height 9
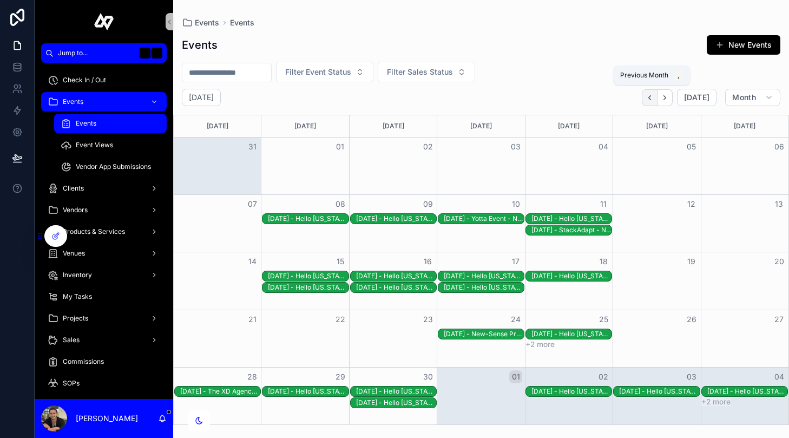
click at [654, 96] on icon "Back" at bounding box center [650, 98] width 8 height 8
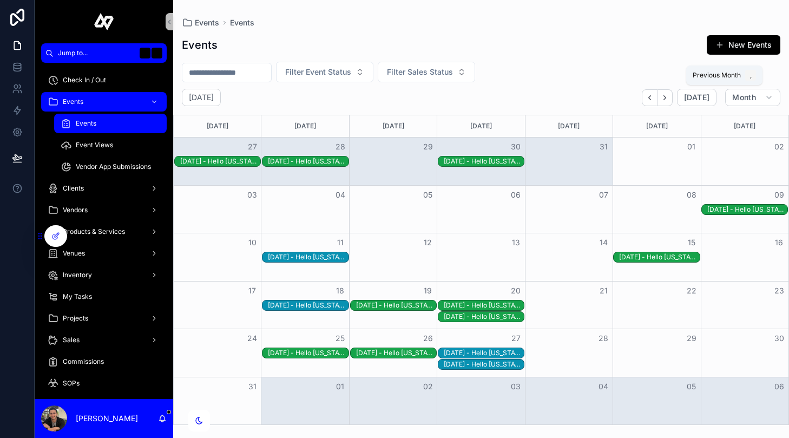
click at [654, 96] on icon "Back" at bounding box center [650, 98] width 8 height 8
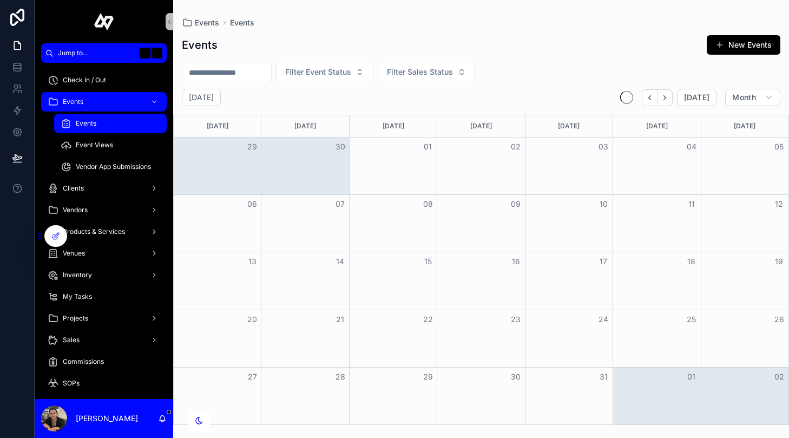
click at [654, 96] on icon "Back" at bounding box center [650, 98] width 8 height 8
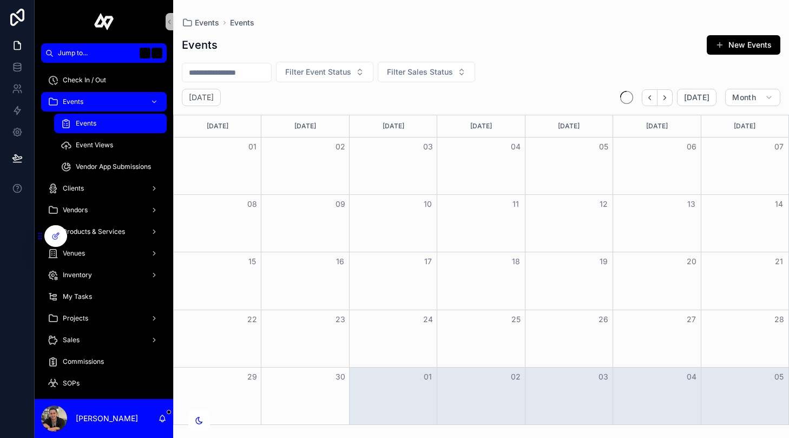
click at [654, 96] on icon "Back" at bounding box center [650, 98] width 8 height 8
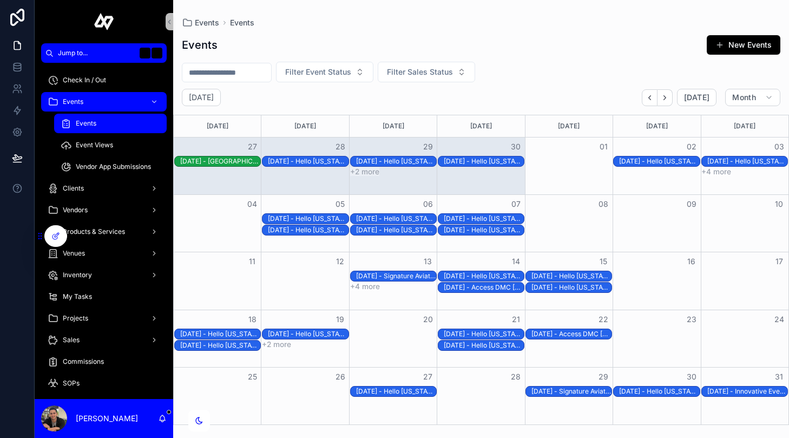
click at [309, 337] on div "[DATE] - Hello [US_STATE] - [GEOGRAPHIC_DATA][PERSON_NAME][GEOGRAPHIC_DATA] - r…" at bounding box center [308, 334] width 80 height 9
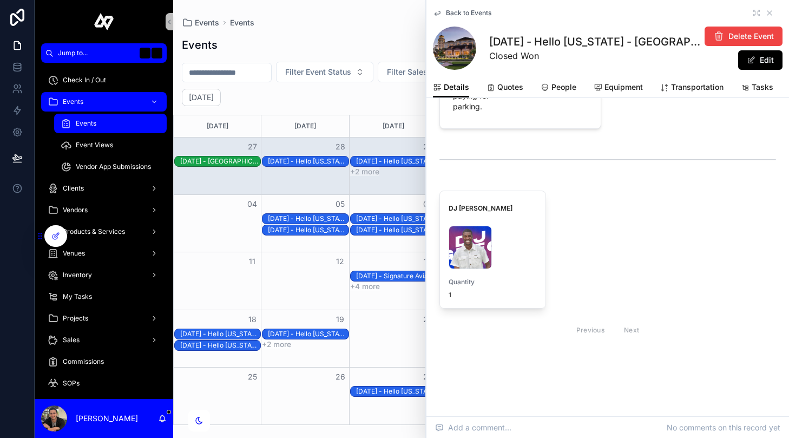
scroll to position [1907, 0]
click at [282, 346] on button "+2 more" at bounding box center [276, 344] width 29 height 9
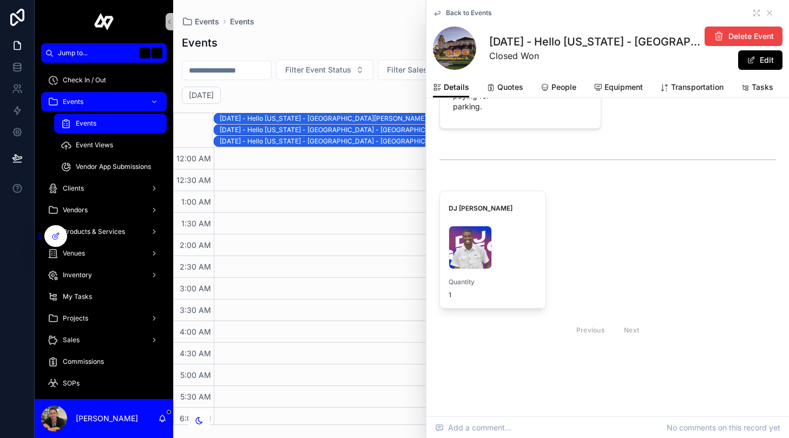
click at [281, 132] on div "[DATE] - Hello [US_STATE] - [GEOGRAPHIC_DATA] - [GEOGRAPHIC_DATA] [GEOGRAPHIC_D…" at bounding box center [504, 130] width 568 height 9
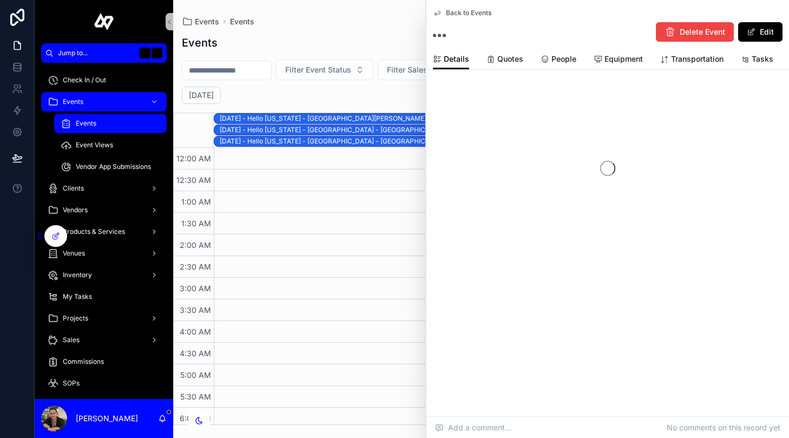
click at [282, 143] on div "[DATE] - Hello [US_STATE] - [GEOGRAPHIC_DATA] - [GEOGRAPHIC_DATA] [GEOGRAPHIC_D…" at bounding box center [504, 141] width 568 height 9
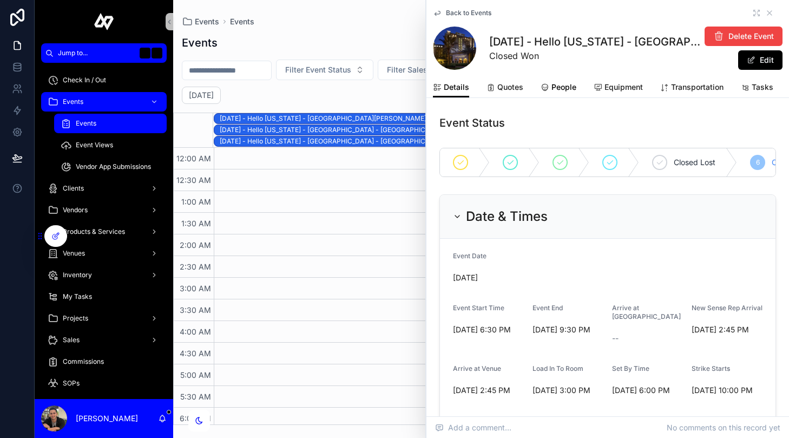
click at [550, 91] on div "People" at bounding box center [559, 87] width 36 height 11
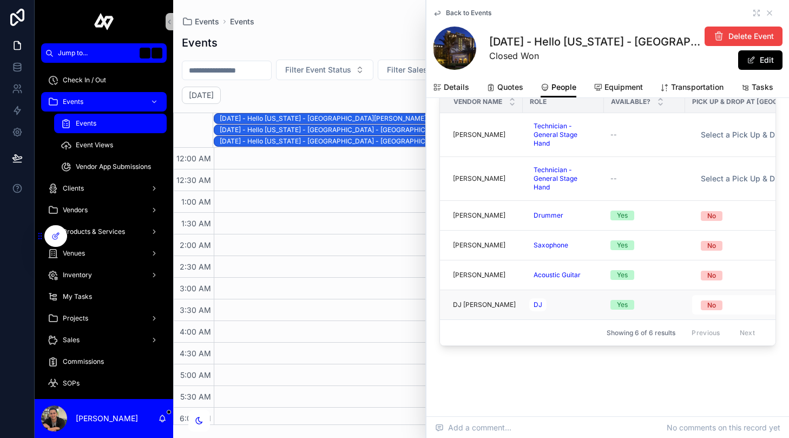
scroll to position [1181, 0]
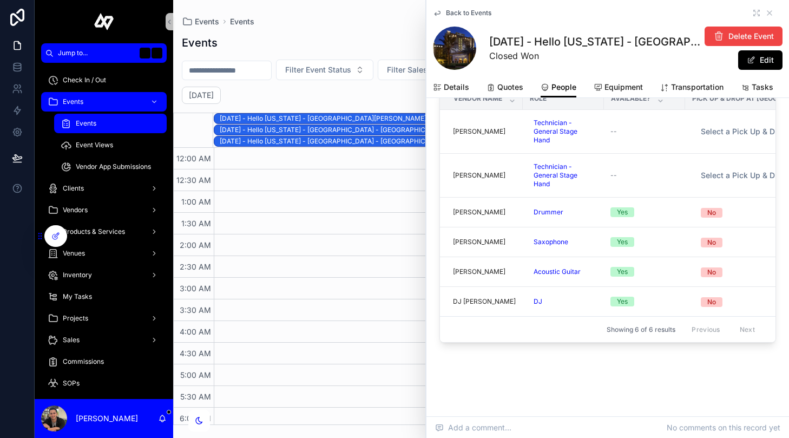
click at [372, 129] on div "[DATE] - Hello [US_STATE] - [GEOGRAPHIC_DATA] - [GEOGRAPHIC_DATA] [GEOGRAPHIC_D…" at bounding box center [504, 130] width 568 height 9
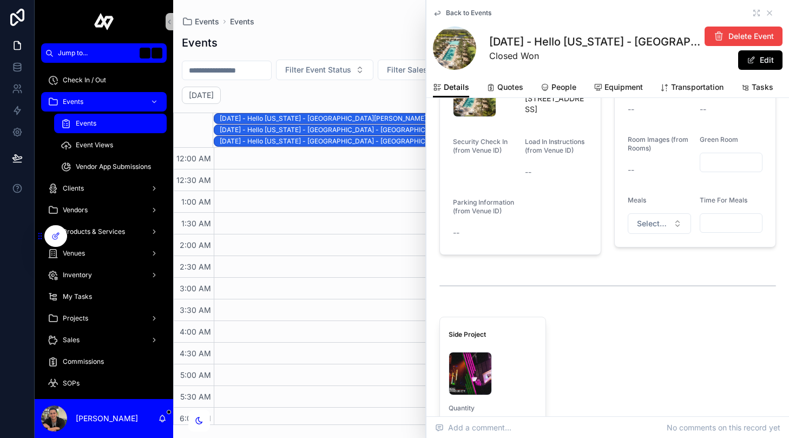
scroll to position [1539, 0]
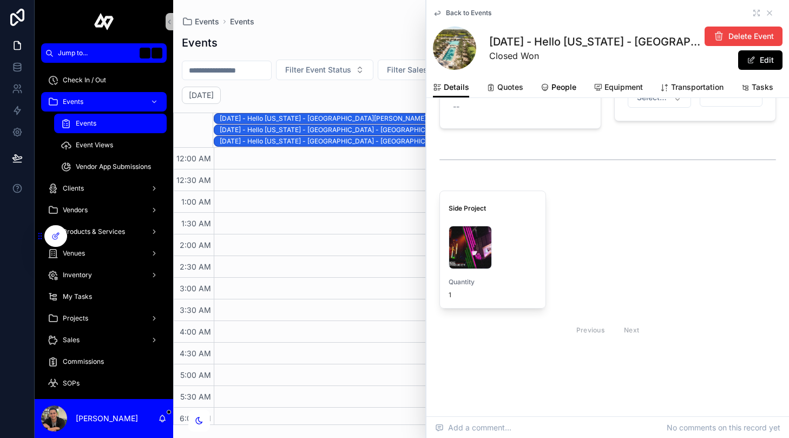
click at [567, 90] on span "People" at bounding box center [564, 87] width 25 height 11
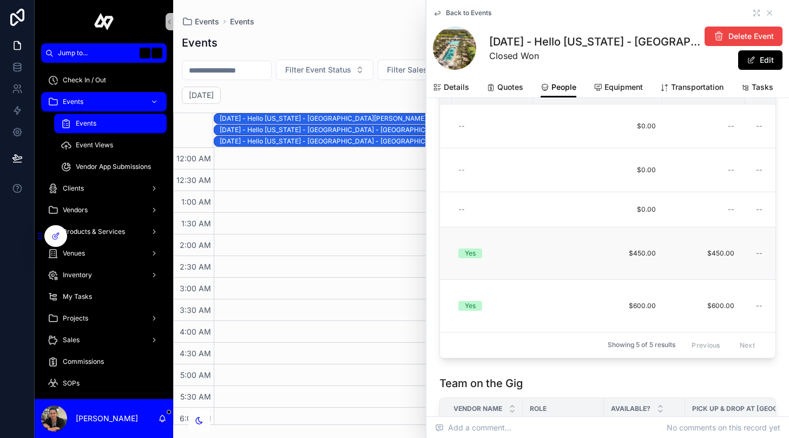
scroll to position [0, 342]
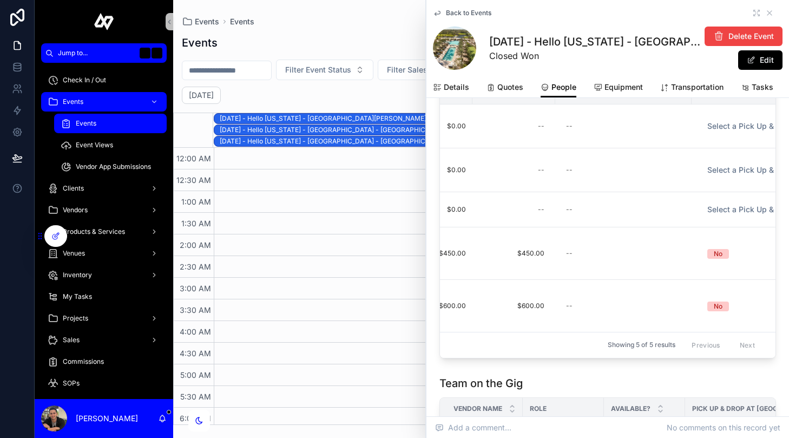
click at [768, 8] on div "Back to Events 5/19/2025 - Hello Florida - Orlando - Waldorf Astoria - rec7kGlo…" at bounding box center [608, 38] width 350 height 77
click at [768, 9] on icon "scrollable content" at bounding box center [770, 13] width 9 height 9
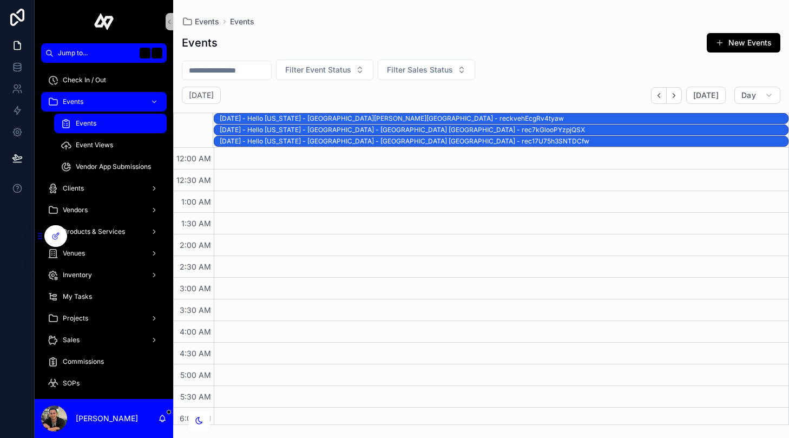
click at [77, 122] on span "Events" at bounding box center [86, 123] width 21 height 9
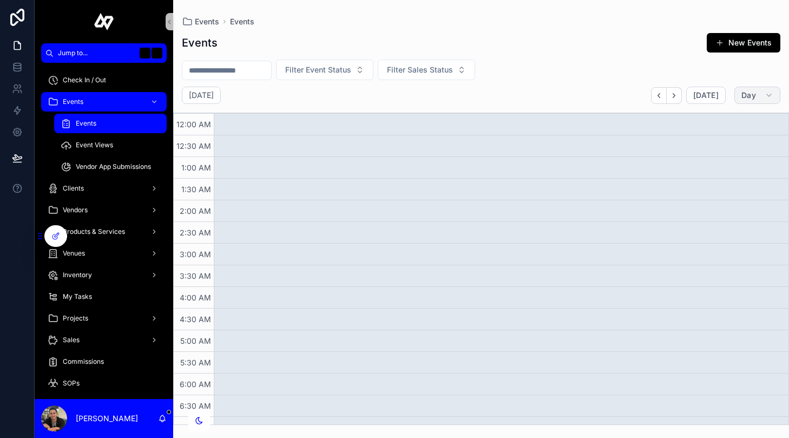
click at [753, 94] on span "Day" at bounding box center [749, 95] width 15 height 10
click at [747, 125] on button "Month M" at bounding box center [732, 122] width 78 height 19
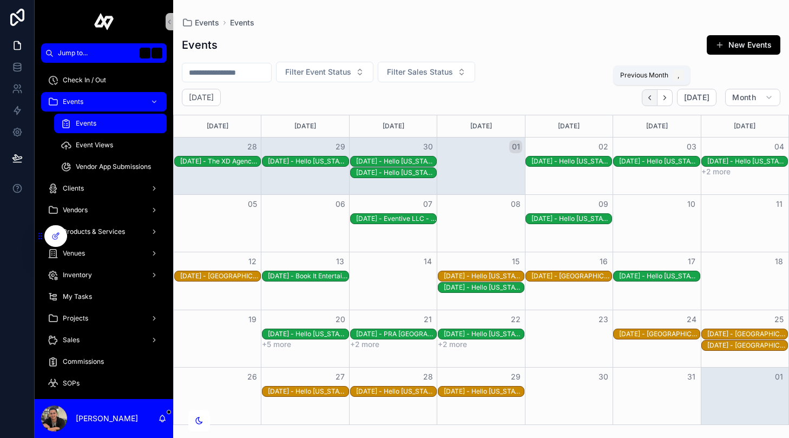
click at [654, 101] on icon "Back" at bounding box center [650, 98] width 8 height 8
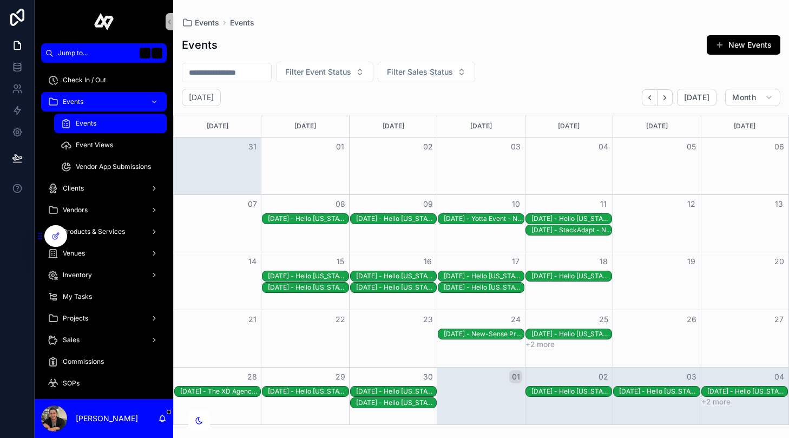
click at [332, 276] on div "[DATE] - Hello [US_STATE] - [GEOGRAPHIC_DATA][PERSON_NAME][GEOGRAPHIC_DATA] - r…" at bounding box center [308, 276] width 80 height 9
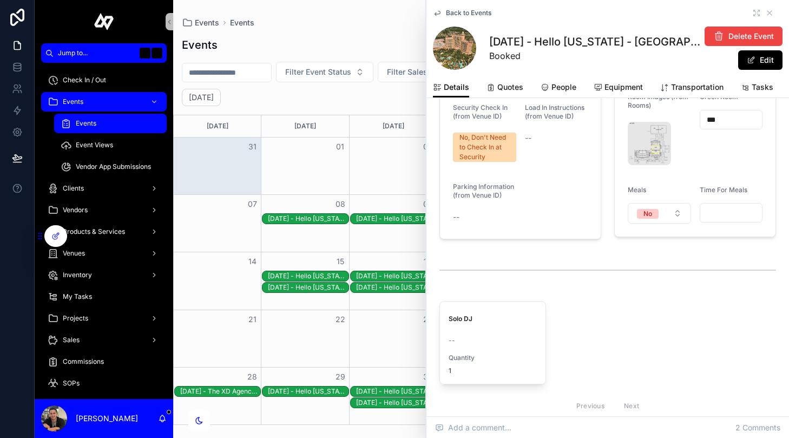
scroll to position [1523, 0]
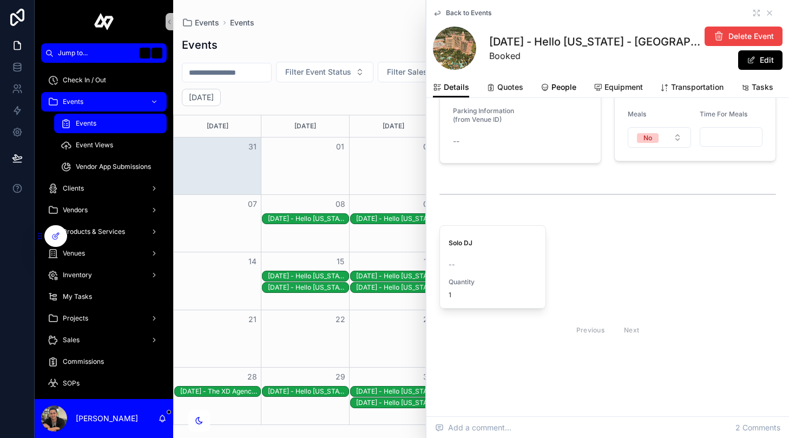
click at [564, 84] on span "People" at bounding box center [564, 87] width 25 height 11
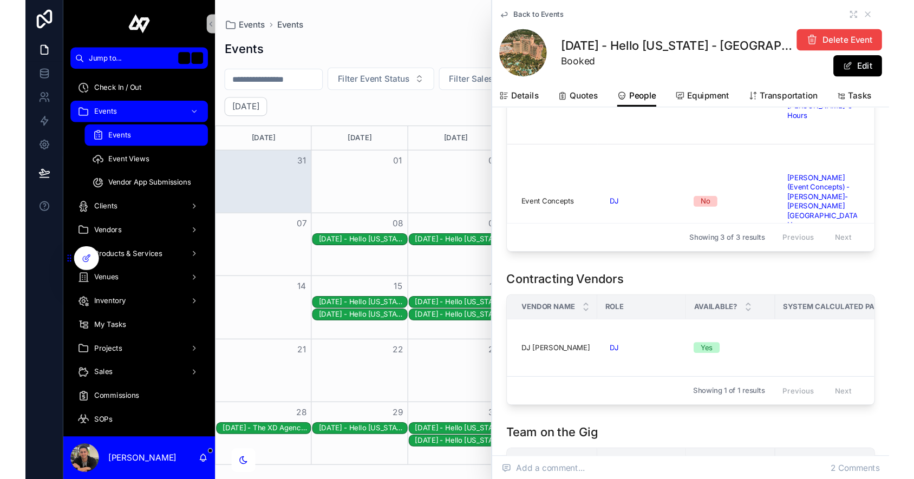
scroll to position [554, 0]
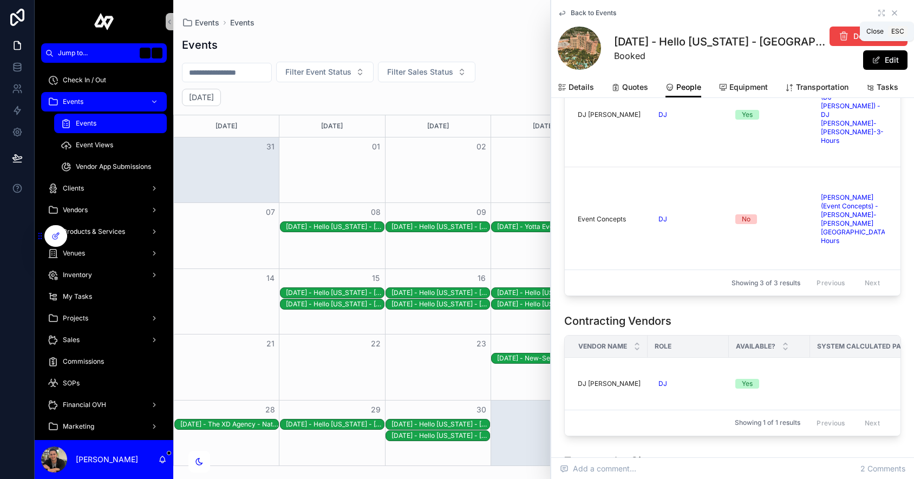
click at [789, 11] on icon "scrollable content" at bounding box center [894, 13] width 4 height 4
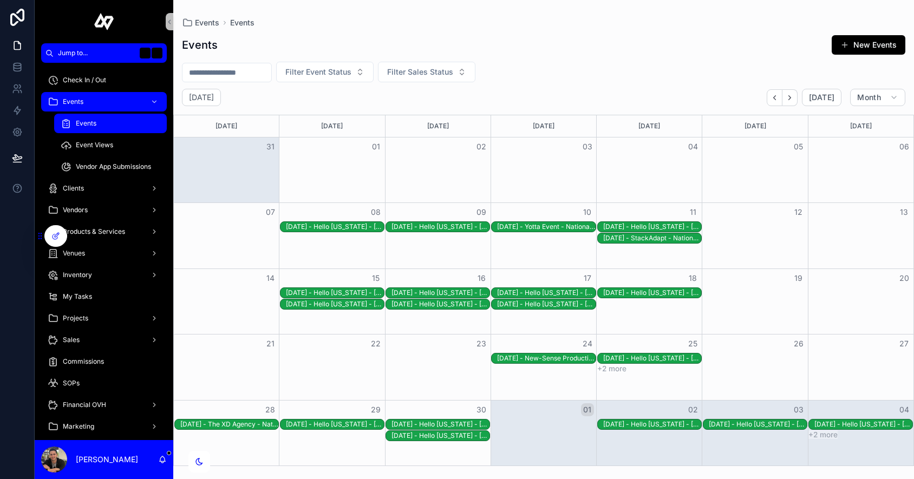
click at [443, 292] on div "[DATE] - Hello [US_STATE] - [GEOGRAPHIC_DATA][PERSON_NAME][GEOGRAPHIC_DATA] [GE…" at bounding box center [440, 293] width 98 height 9
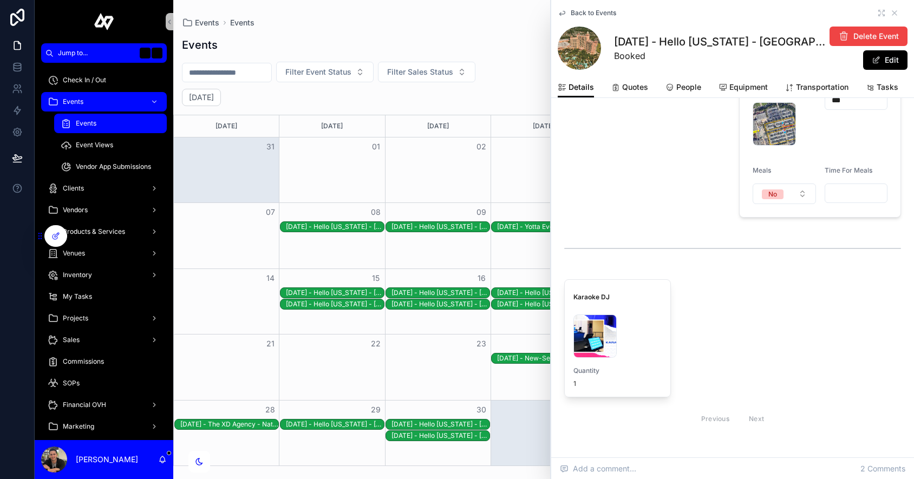
scroll to position [1763, 0]
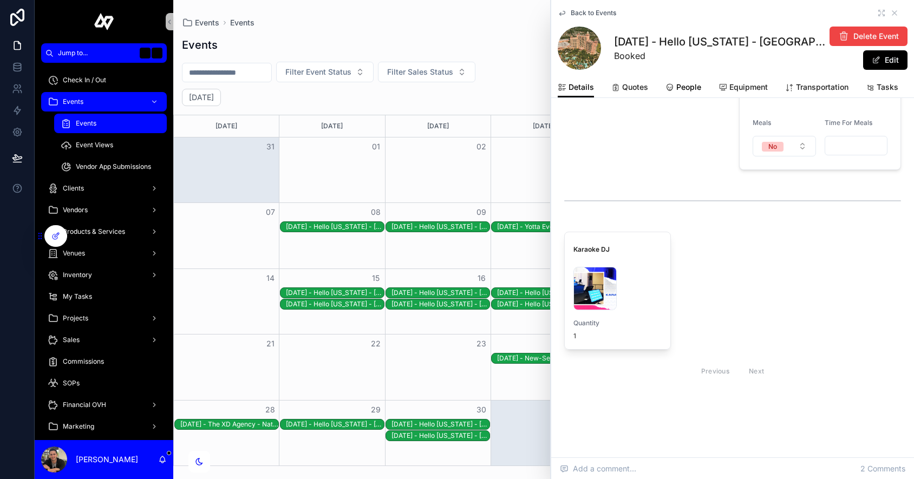
click at [679, 85] on span "People" at bounding box center [688, 87] width 25 height 11
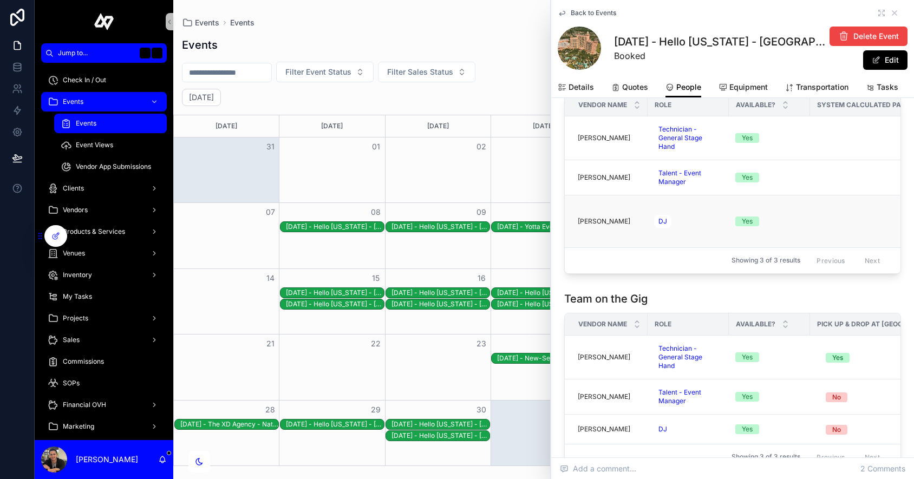
scroll to position [821, 0]
click at [584, 93] on link "Details" at bounding box center [576, 88] width 36 height 22
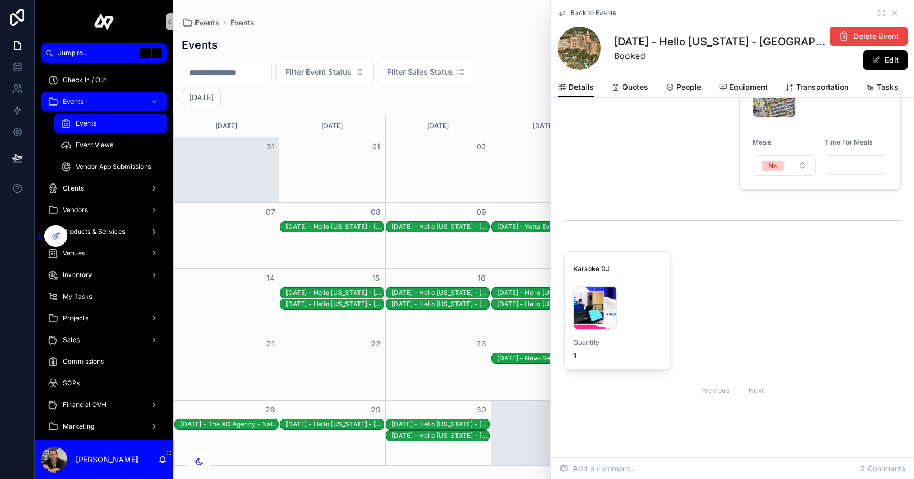
scroll to position [1763, 0]
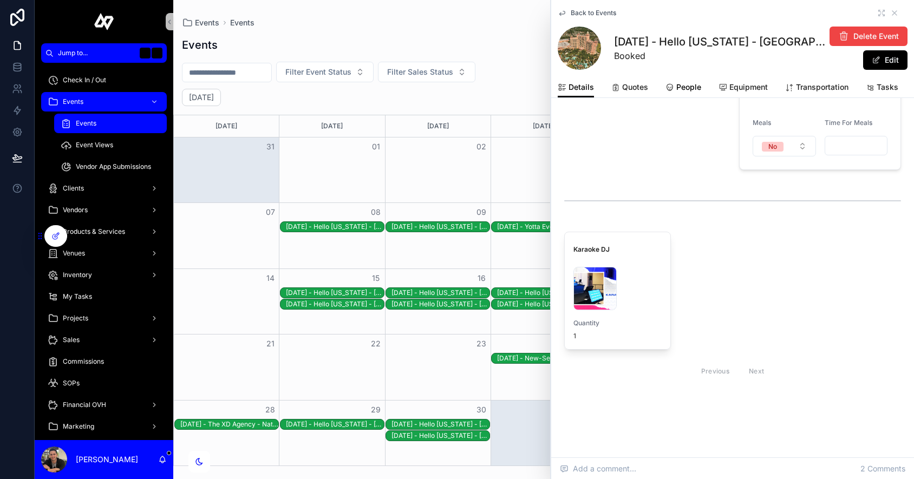
click at [682, 82] on span "People" at bounding box center [688, 87] width 25 height 11
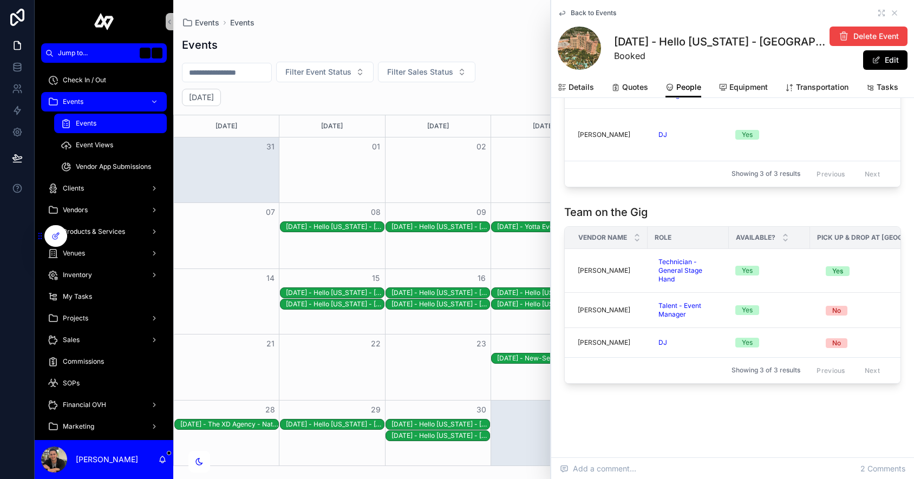
scroll to position [908, 0]
click at [789, 15] on div "Back to Events" at bounding box center [733, 13] width 350 height 9
click at [789, 15] on icon "scrollable content" at bounding box center [880, 16] width 2 height 2
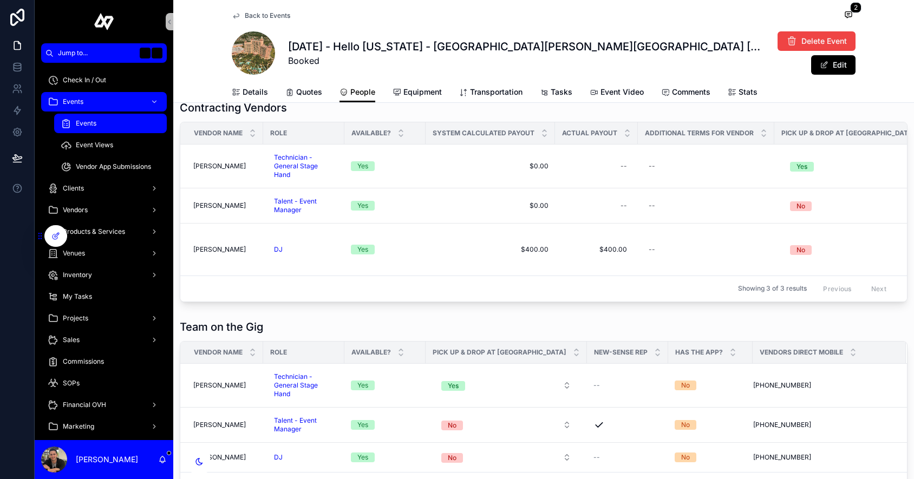
scroll to position [875, 0]
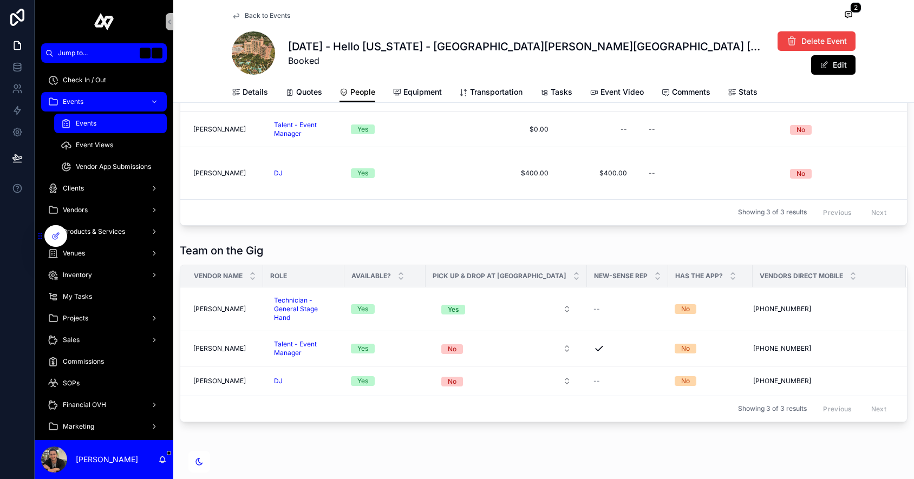
click at [241, 17] on link "Back to Events" at bounding box center [261, 15] width 58 height 9
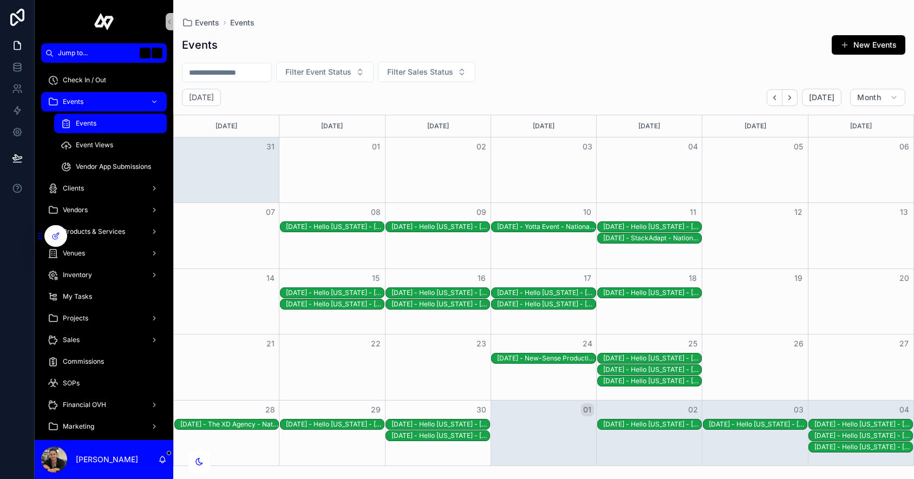
click at [447, 303] on div "[DATE] - Hello [US_STATE] - [GEOGRAPHIC_DATA][PERSON_NAME][GEOGRAPHIC_DATA][PER…" at bounding box center [440, 304] width 98 height 9
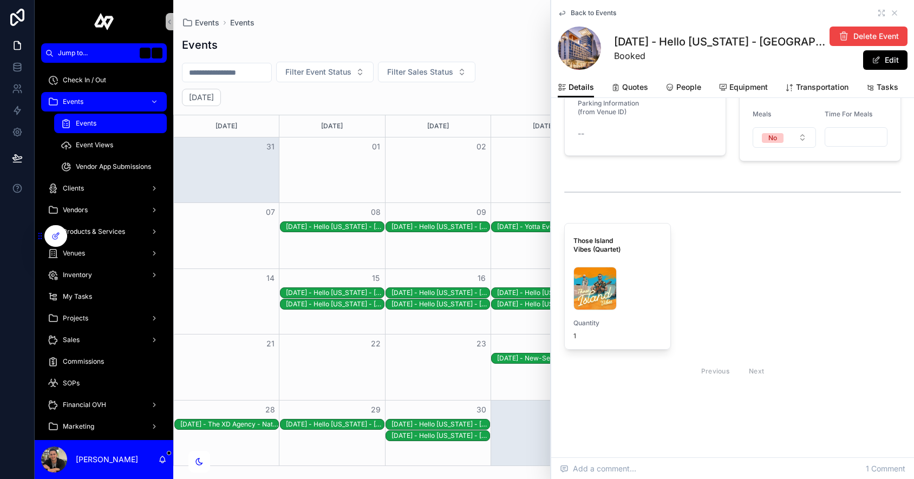
scroll to position [1756, 0]
click at [789, 13] on icon "scrollable content" at bounding box center [881, 13] width 9 height 9
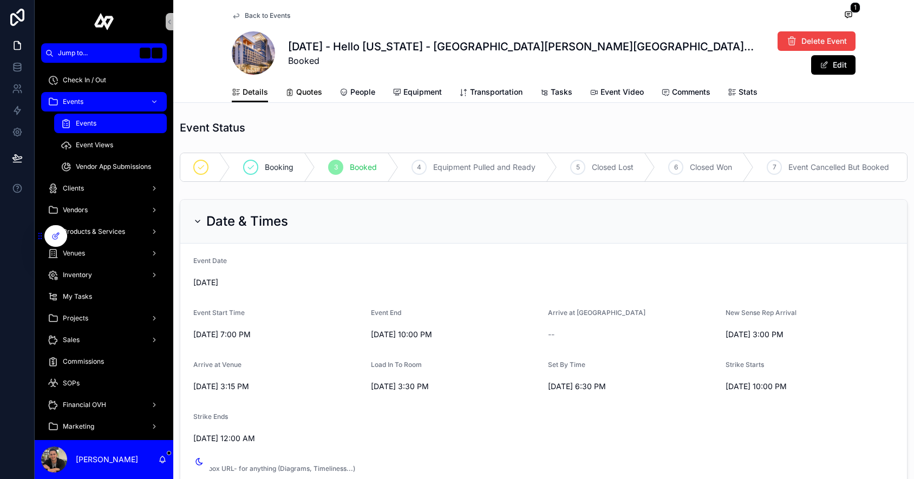
click at [306, 95] on span "Quotes" at bounding box center [309, 92] width 26 height 11
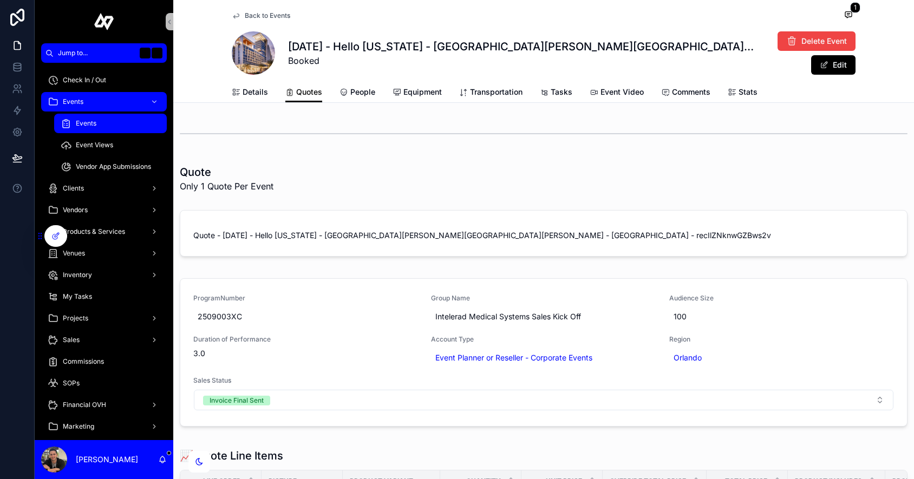
click at [125, 126] on div "Events" at bounding box center [111, 123] width 100 height 17
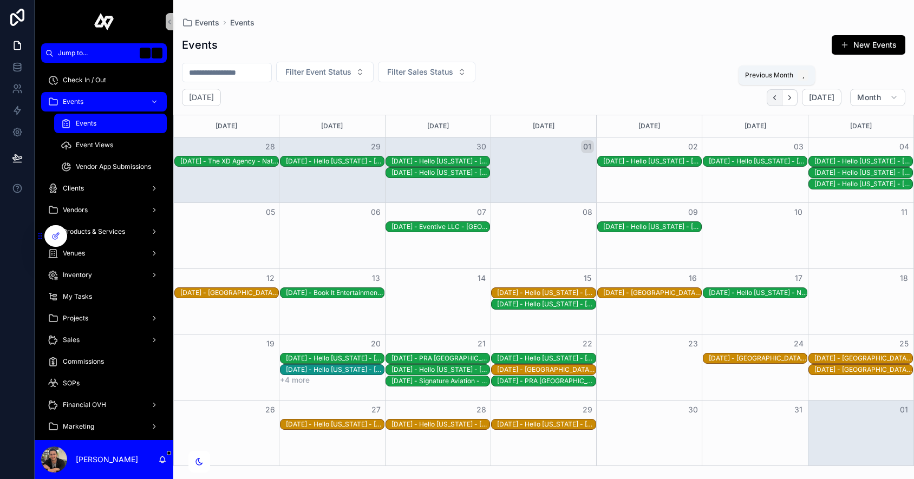
click at [776, 96] on icon "Back" at bounding box center [774, 98] width 8 height 8
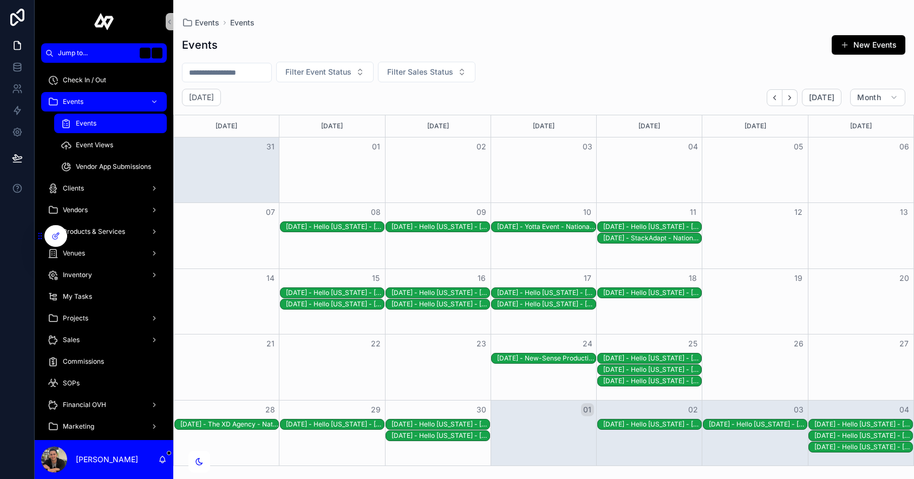
click at [558, 290] on div "[DATE] - Hello [US_STATE] - [GEOGRAPHIC_DATA][PERSON_NAME][GEOGRAPHIC_DATA] - r…" at bounding box center [546, 293] width 98 height 9
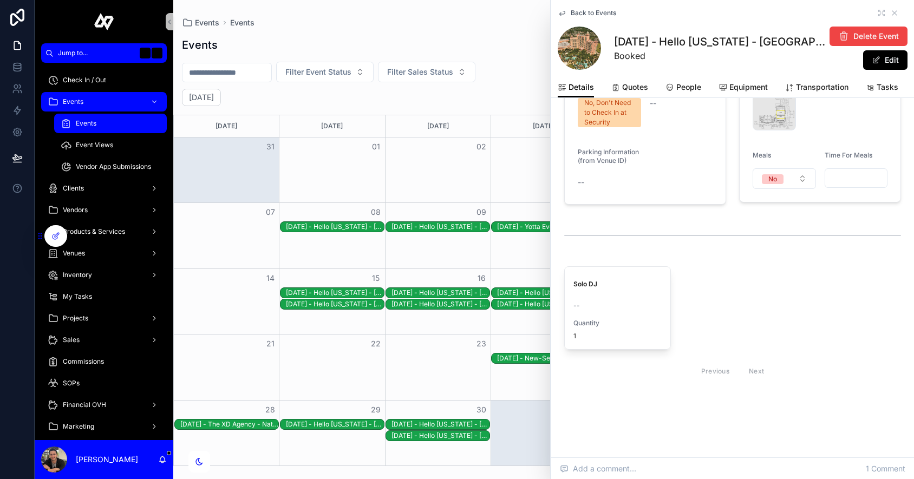
scroll to position [1462, 0]
click at [682, 83] on span "People" at bounding box center [688, 87] width 25 height 11
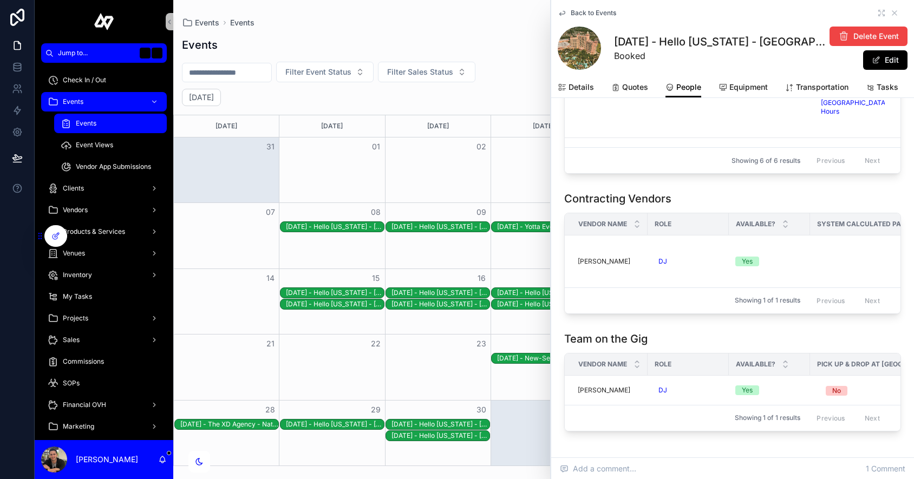
scroll to position [724, 0]
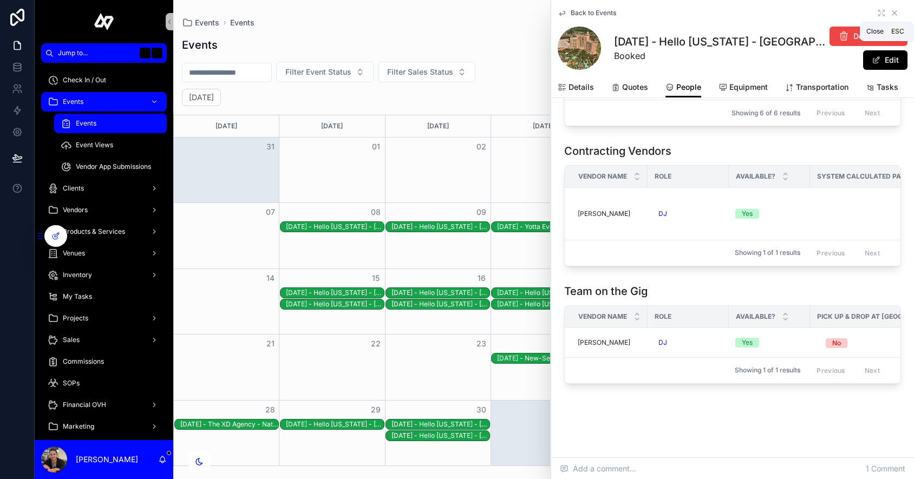
click at [789, 11] on icon "scrollable content" at bounding box center [894, 13] width 4 height 4
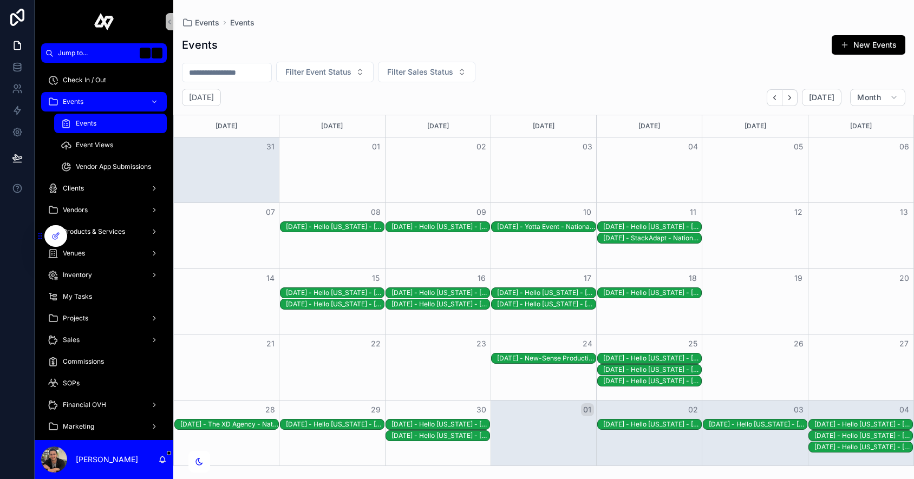
click at [679, 361] on div "[DATE] - Hello [US_STATE] - [GEOGRAPHIC_DATA] - [GEOGRAPHIC_DATA] Champions Gat…" at bounding box center [652, 358] width 98 height 9
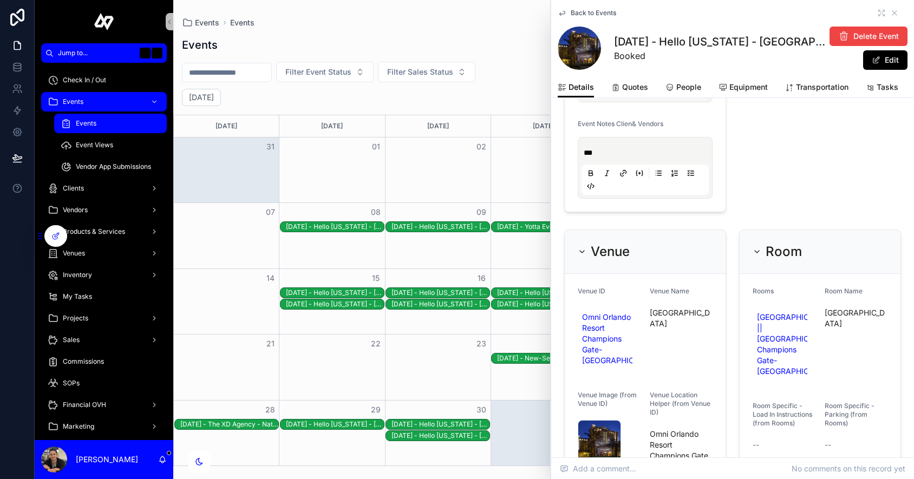
scroll to position [1174, 0]
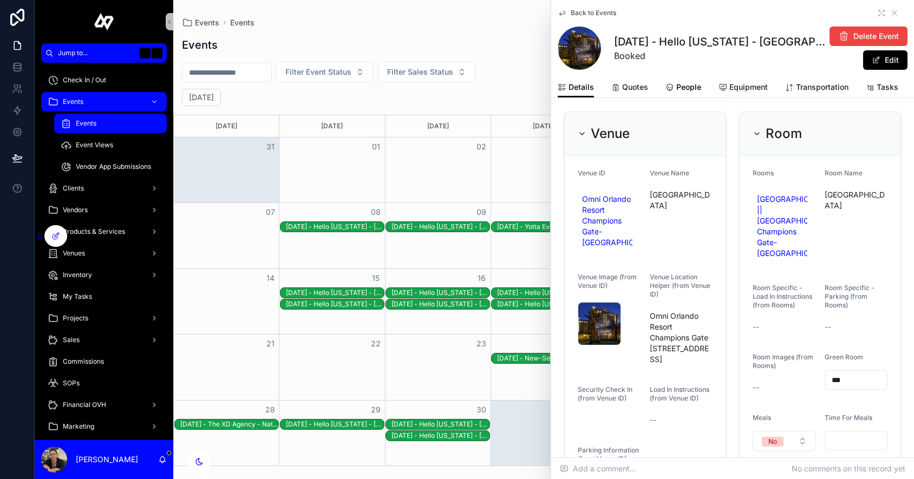
click at [682, 84] on span "People" at bounding box center [688, 87] width 25 height 11
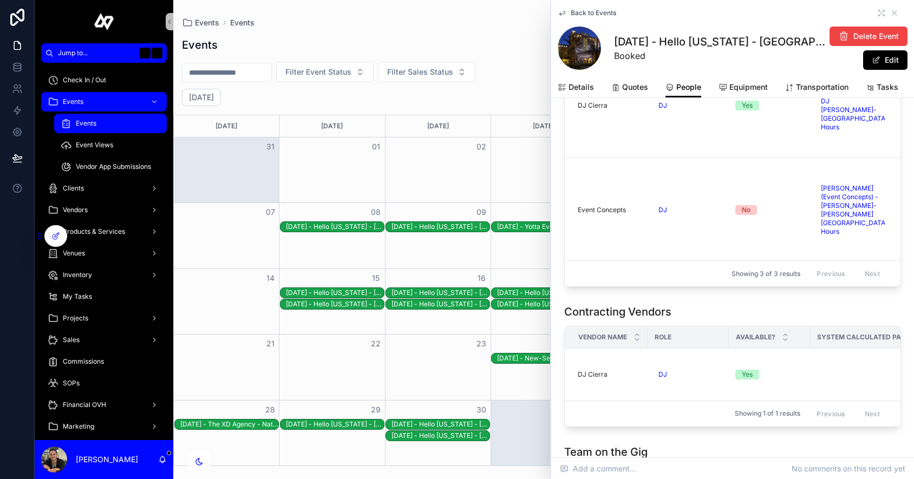
scroll to position [615, 0]
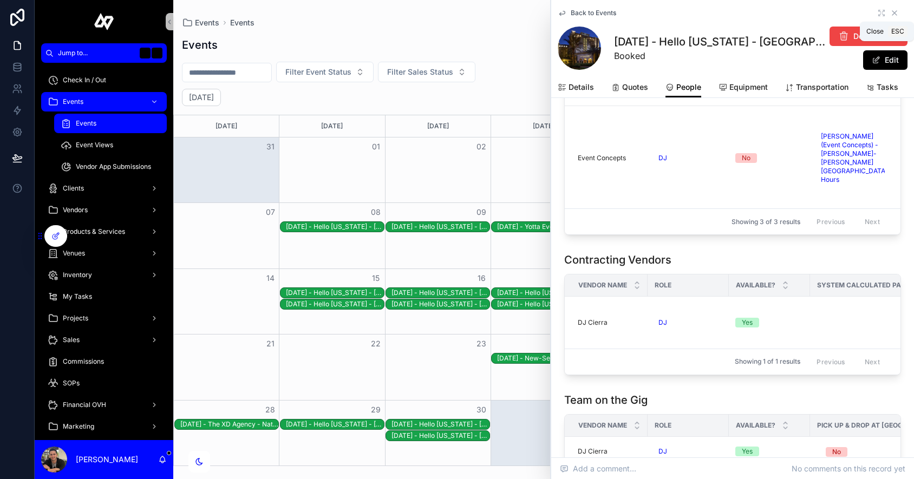
click at [789, 15] on icon "scrollable content" at bounding box center [894, 13] width 9 height 9
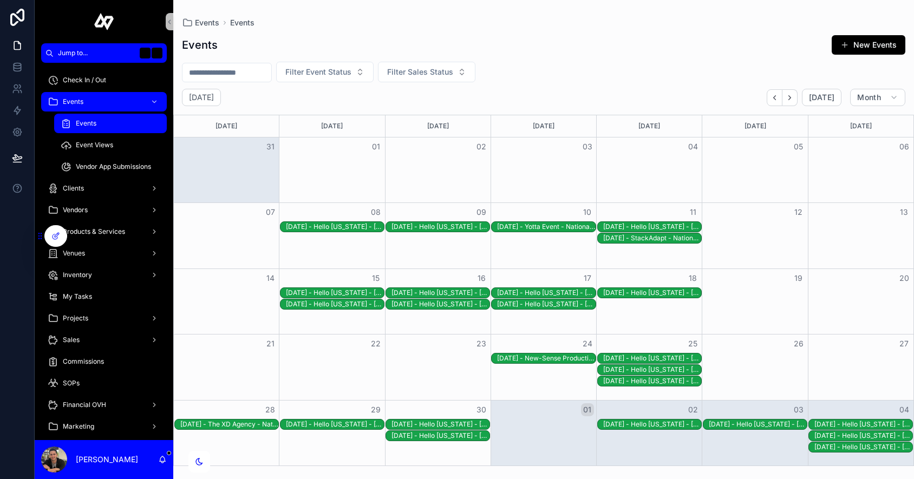
click at [639, 370] on div "[DATE] - Hello [US_STATE] - [GEOGRAPHIC_DATA][PERSON_NAME][GEOGRAPHIC_DATA] - r…" at bounding box center [652, 369] width 98 height 9
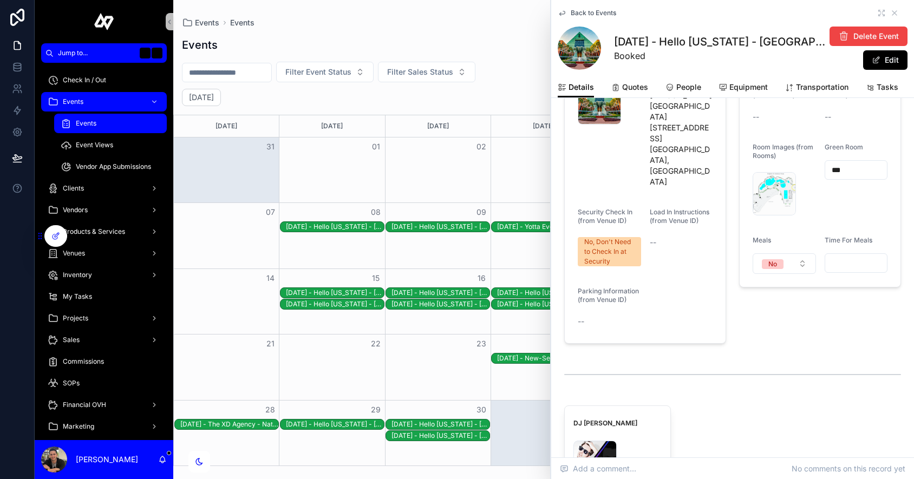
scroll to position [1538, 0]
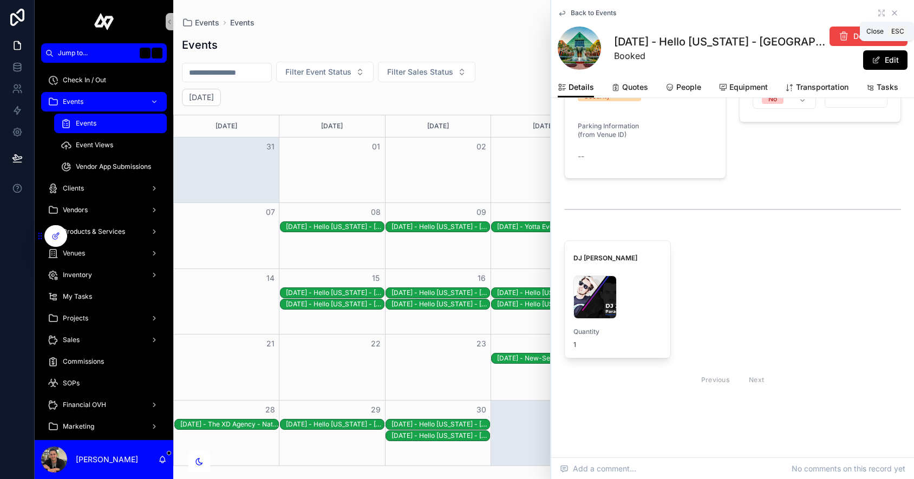
click at [789, 10] on icon "scrollable content" at bounding box center [894, 13] width 9 height 9
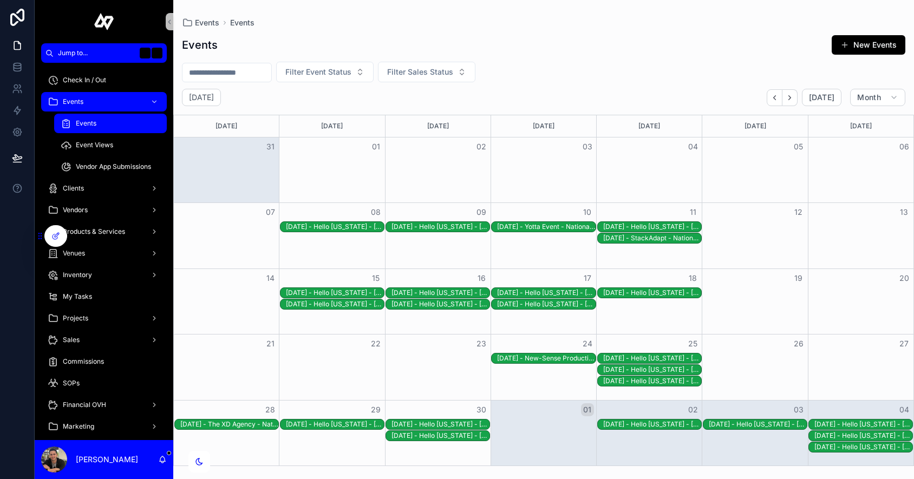
click at [656, 383] on div "[DATE] - Hello [US_STATE] - [GEOGRAPHIC_DATA][PERSON_NAME] [GEOGRAPHIC_DATA] - …" at bounding box center [652, 381] width 98 height 9
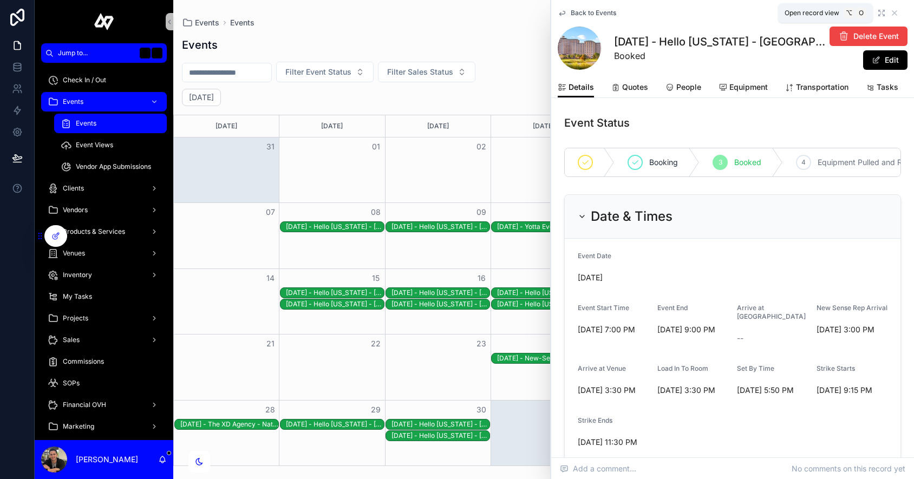
click at [789, 16] on icon "scrollable content" at bounding box center [881, 13] width 9 height 9
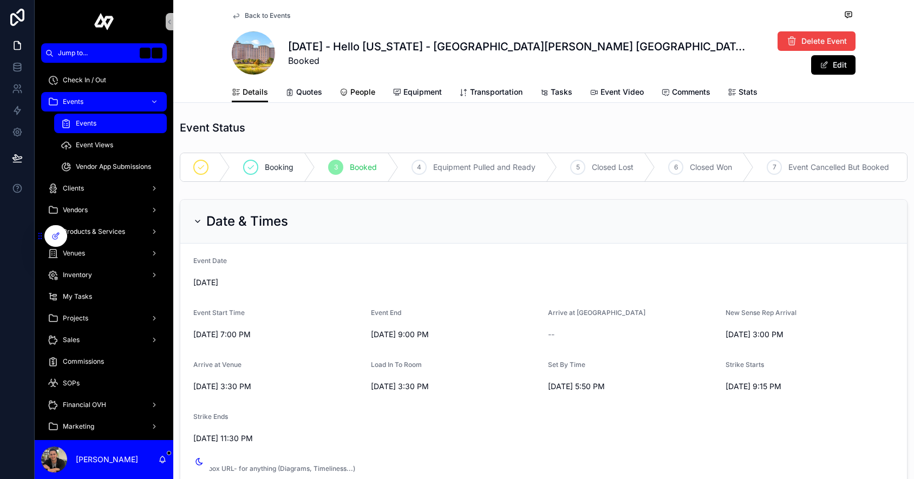
click at [362, 93] on span "People" at bounding box center [362, 92] width 25 height 11
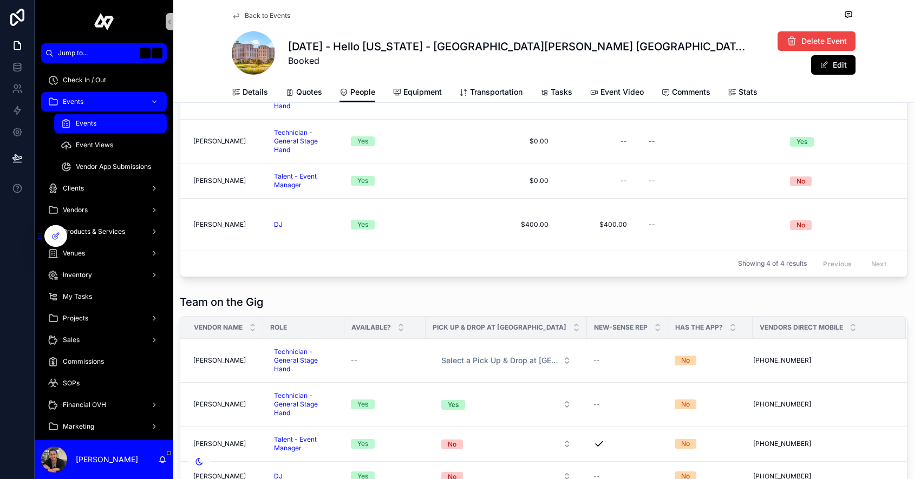
scroll to position [748, 0]
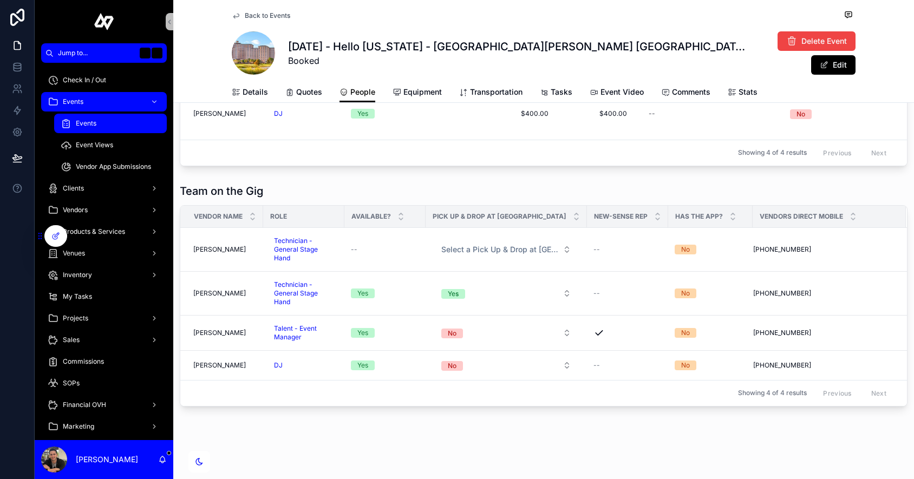
click at [248, 14] on span "Back to Events" at bounding box center [267, 15] width 45 height 9
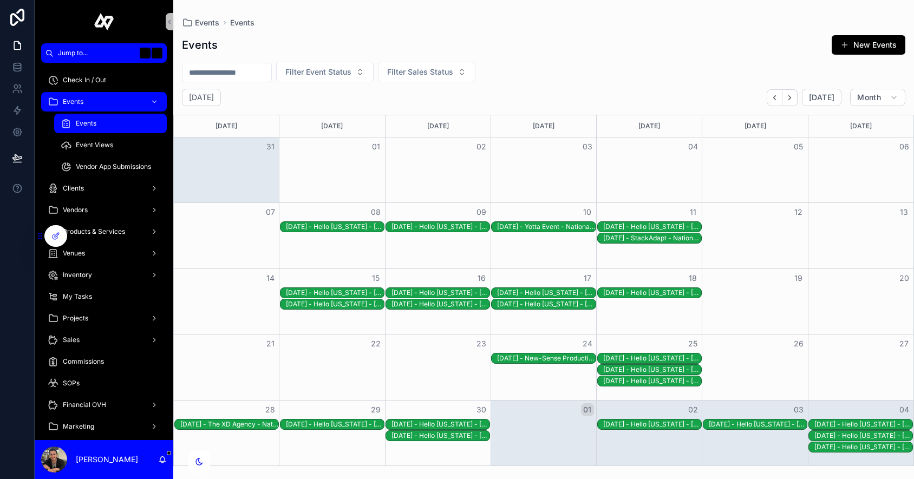
click at [564, 292] on div "[DATE] - Hello [US_STATE] - [GEOGRAPHIC_DATA][PERSON_NAME][GEOGRAPHIC_DATA] - r…" at bounding box center [546, 293] width 98 height 9
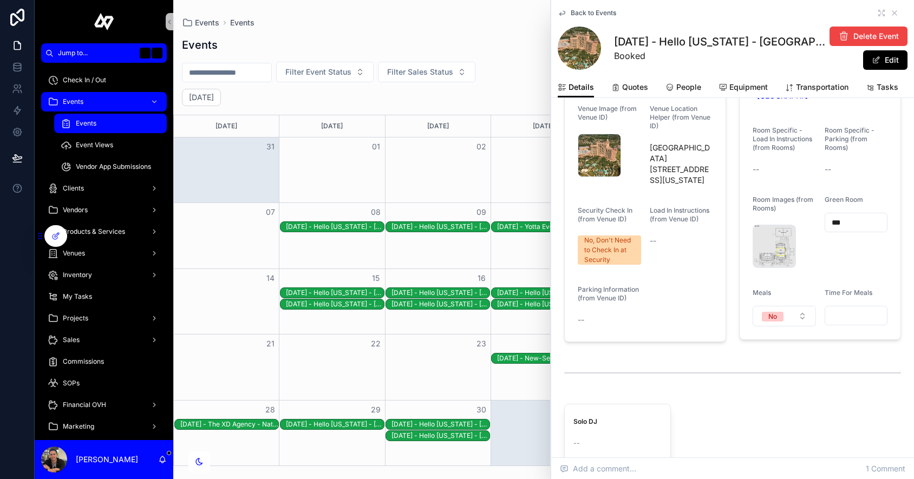
scroll to position [1503, 0]
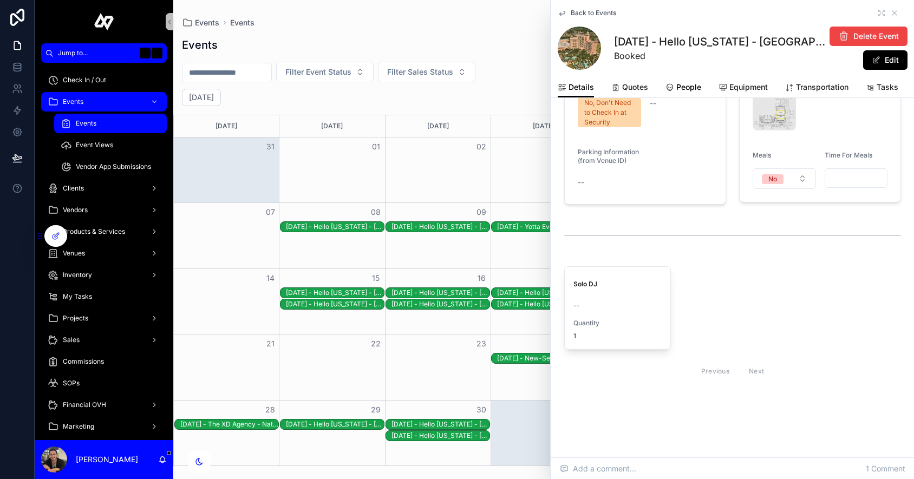
click at [686, 83] on span "People" at bounding box center [688, 87] width 25 height 11
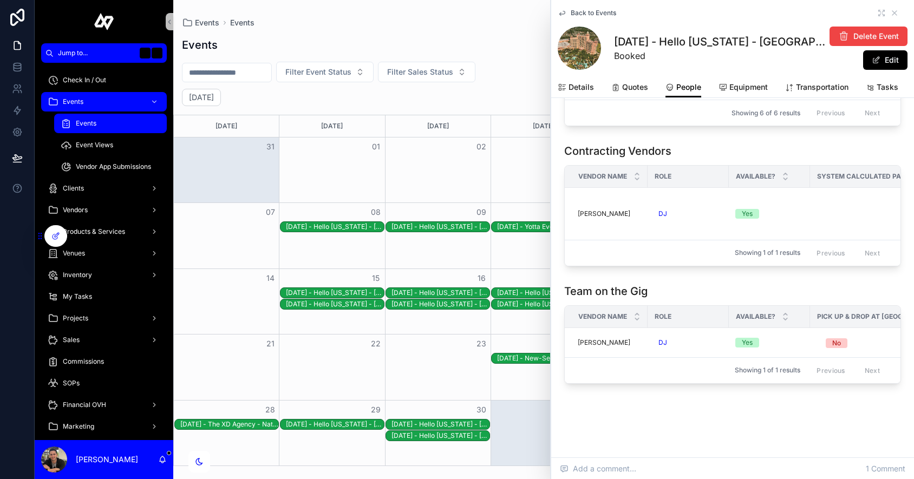
scroll to position [724, 0]
click at [789, 11] on icon "scrollable content" at bounding box center [881, 13] width 9 height 9
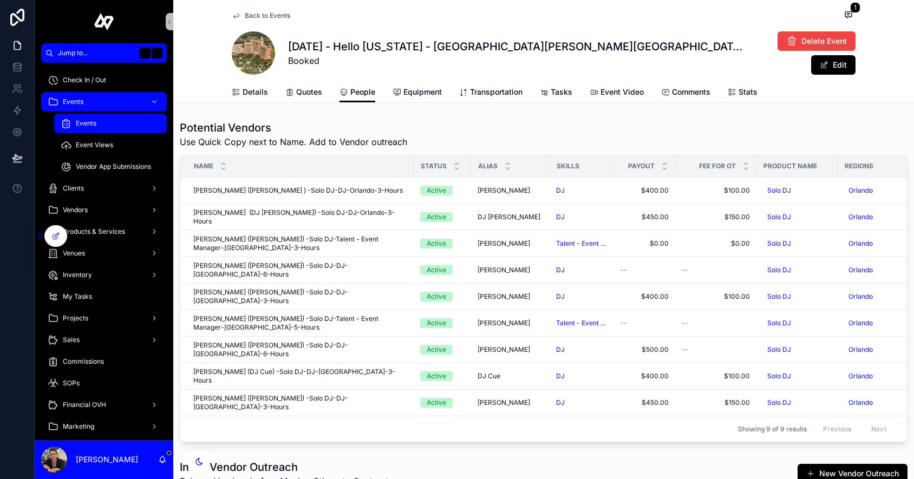
click at [235, 17] on icon "scrollable content" at bounding box center [236, 15] width 9 height 9
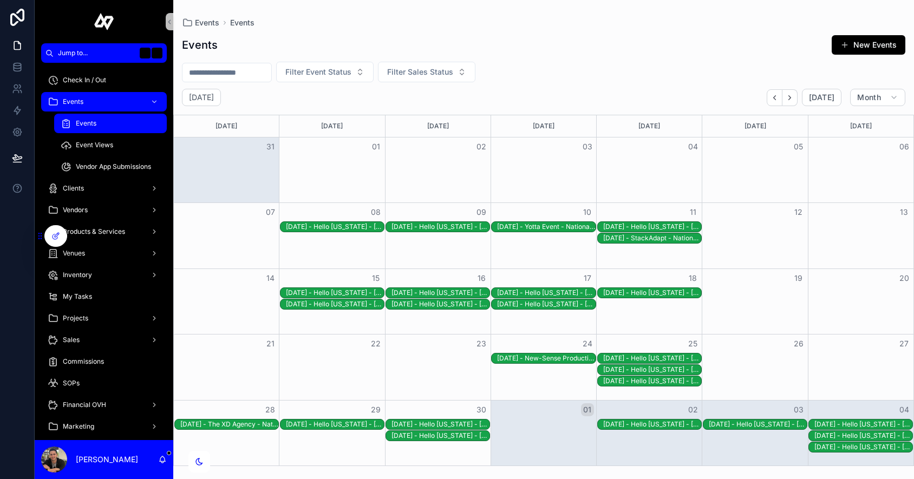
click at [532, 304] on div "[DATE] - Hello [US_STATE] - [GEOGRAPHIC_DATA][PERSON_NAME][GEOGRAPHIC_DATA] - r…" at bounding box center [546, 304] width 98 height 9
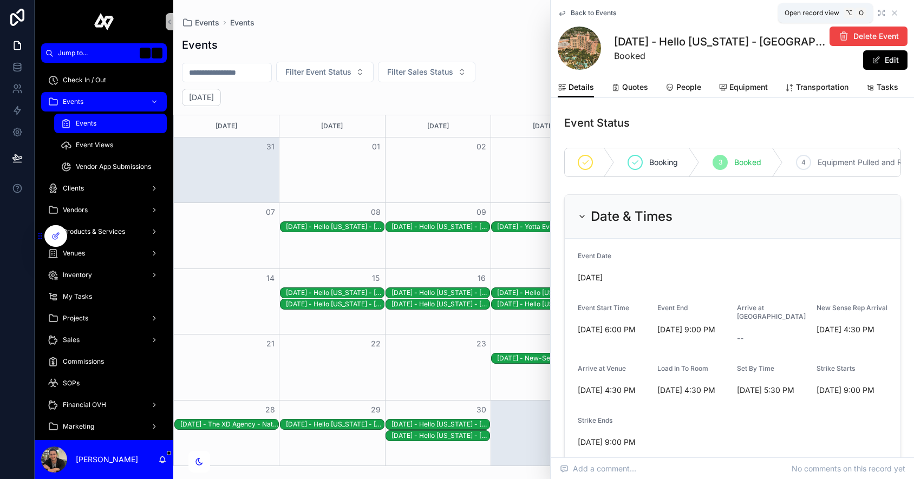
click at [789, 9] on icon "scrollable content" at bounding box center [881, 13] width 9 height 9
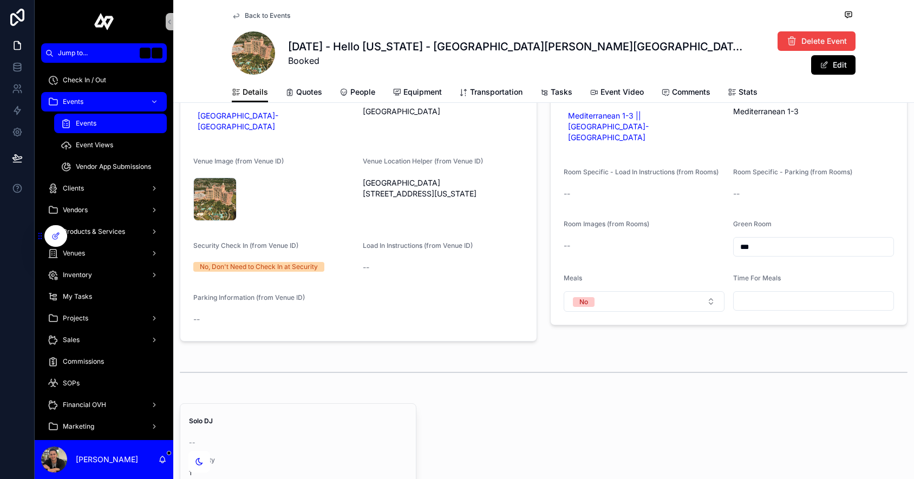
scroll to position [1291, 0]
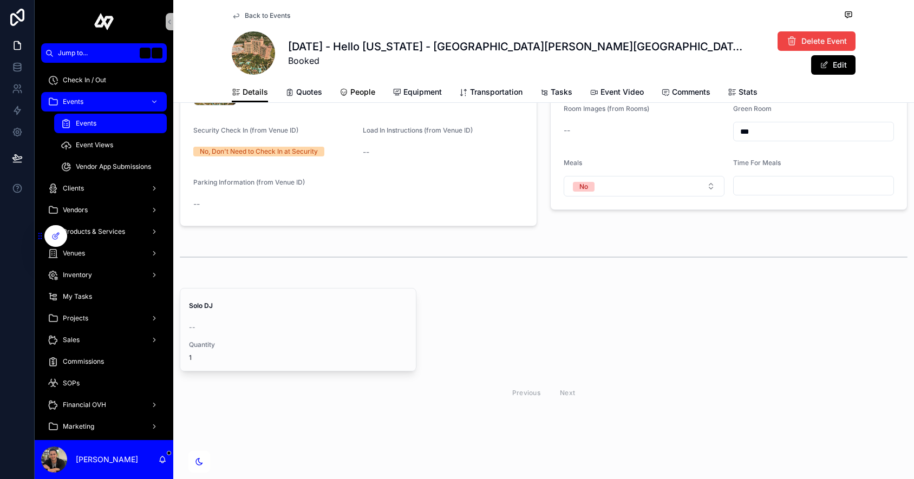
click at [350, 90] on span "People" at bounding box center [362, 92] width 25 height 11
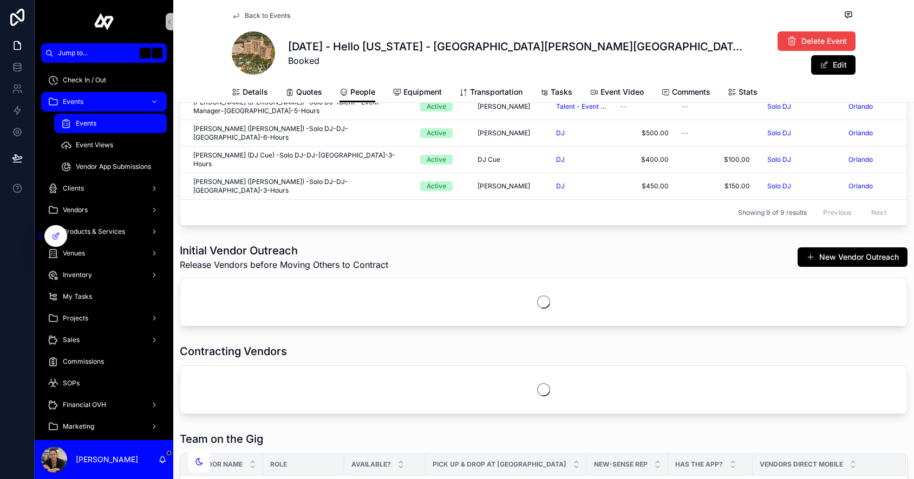
scroll to position [343, 0]
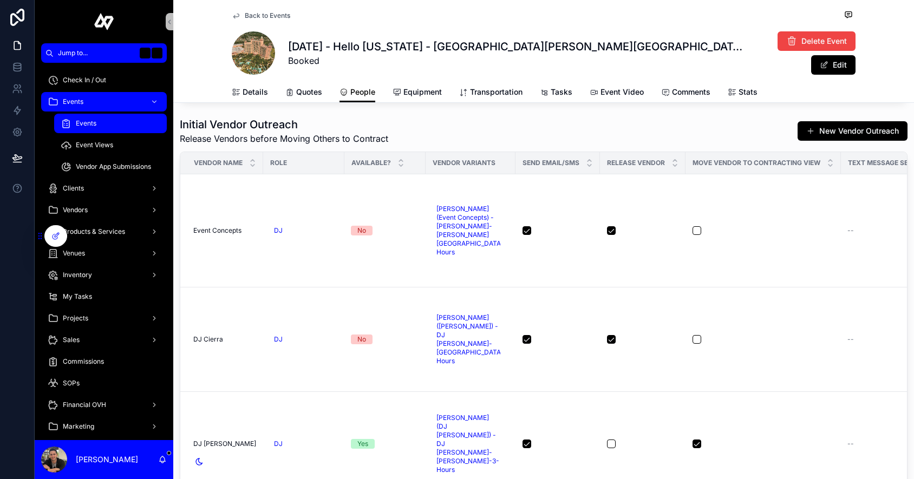
click at [239, 17] on icon "scrollable content" at bounding box center [236, 15] width 9 height 9
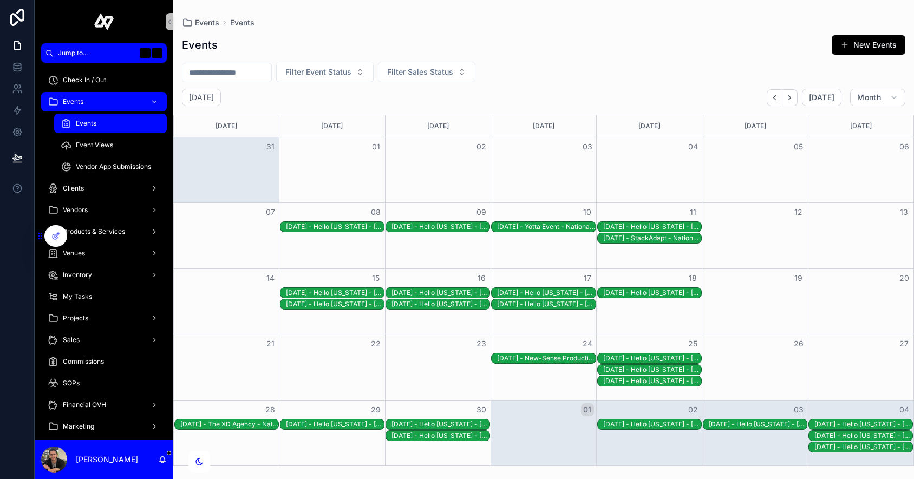
click at [656, 357] on div "[DATE] - Hello [US_STATE] - [GEOGRAPHIC_DATA] - [GEOGRAPHIC_DATA] Champions Gat…" at bounding box center [652, 358] width 98 height 9
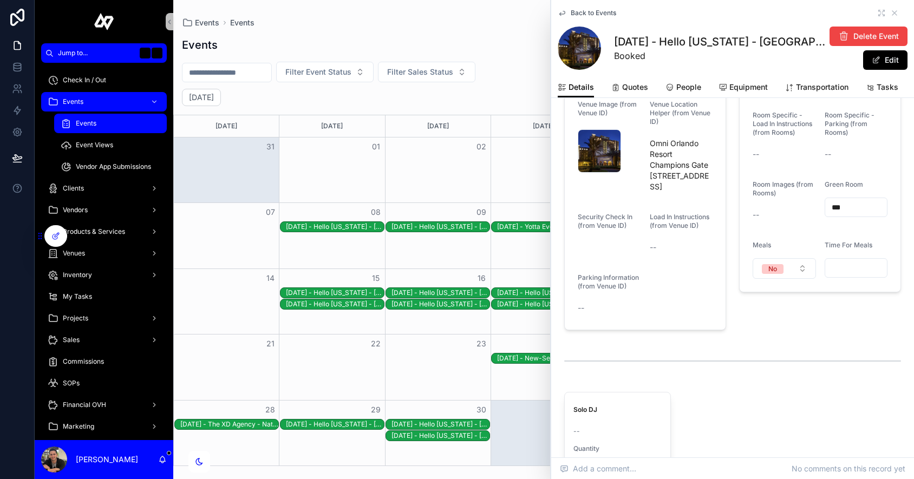
scroll to position [1518, 0]
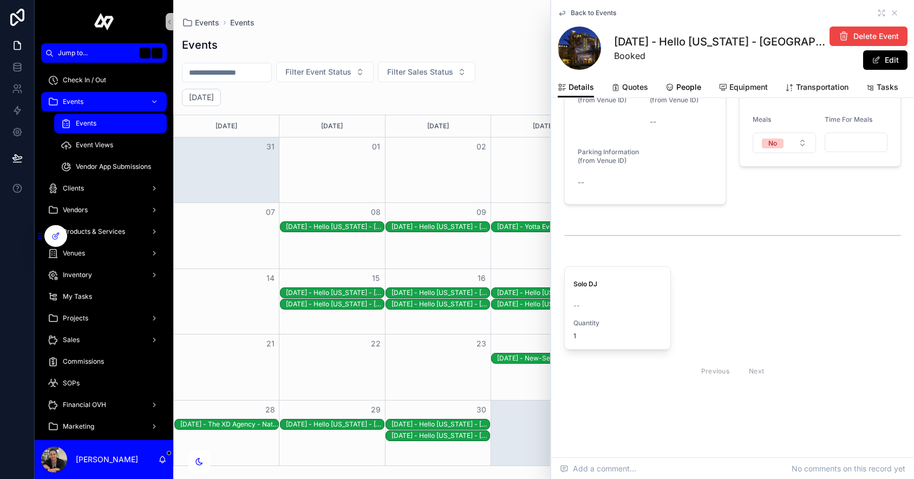
click at [678, 88] on span "People" at bounding box center [688, 87] width 25 height 11
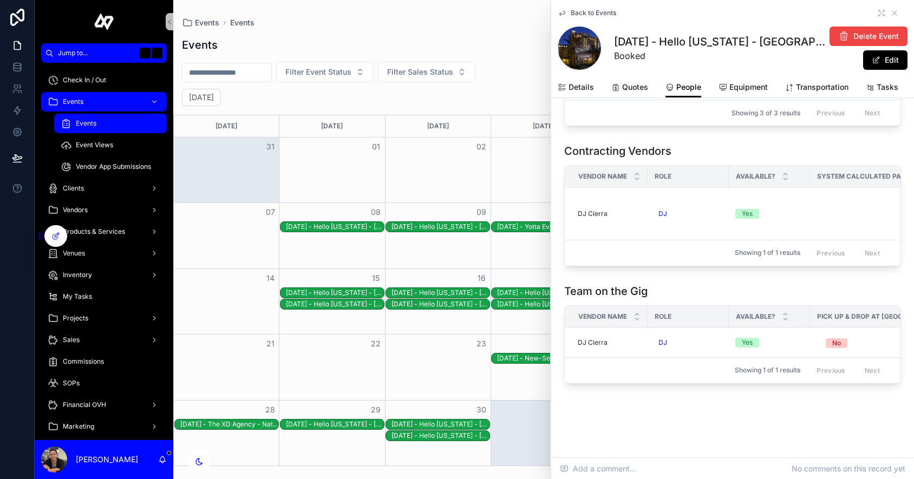
scroll to position [648, 0]
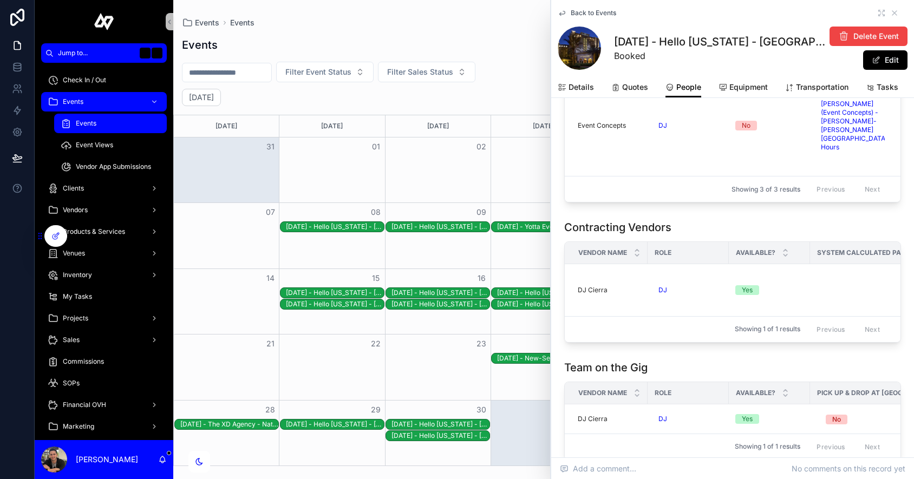
click at [561, 11] on icon "scrollable content" at bounding box center [562, 13] width 9 height 9
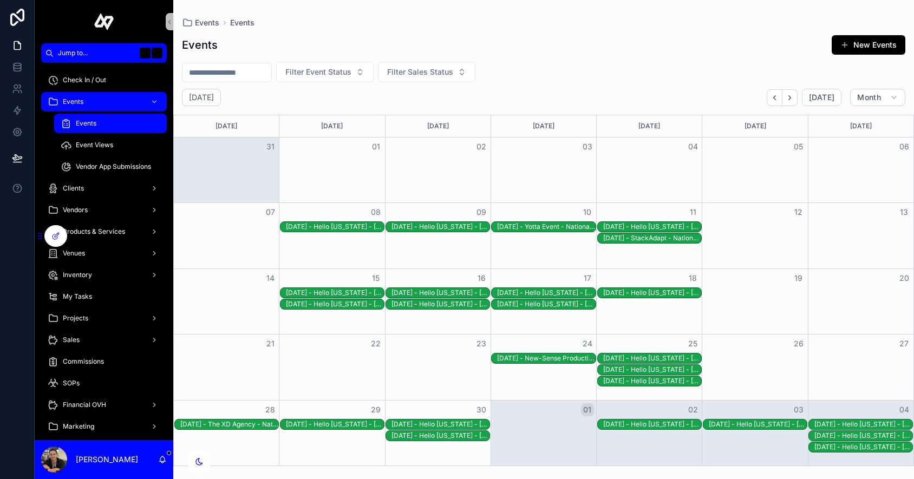
click at [654, 371] on div "[DATE] - Hello [US_STATE] - [GEOGRAPHIC_DATA][PERSON_NAME][GEOGRAPHIC_DATA] - r…" at bounding box center [652, 369] width 98 height 9
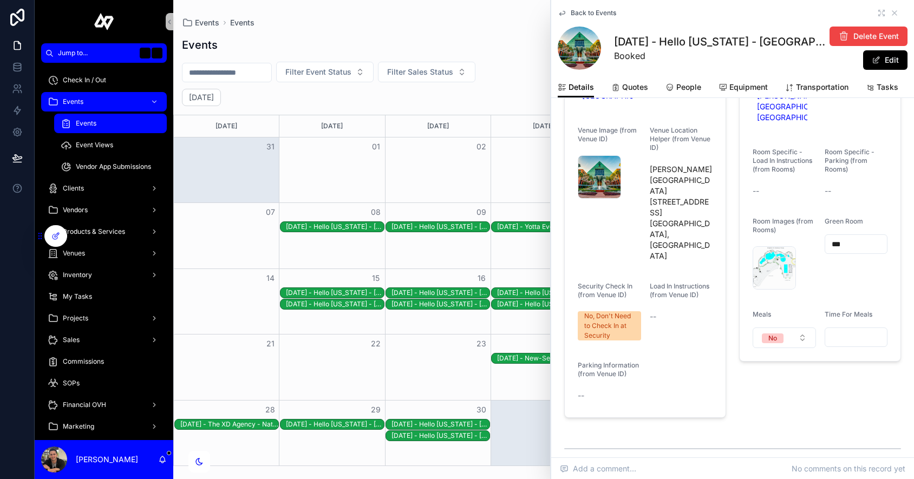
scroll to position [1538, 0]
